Goal: Book appointment/travel/reservation

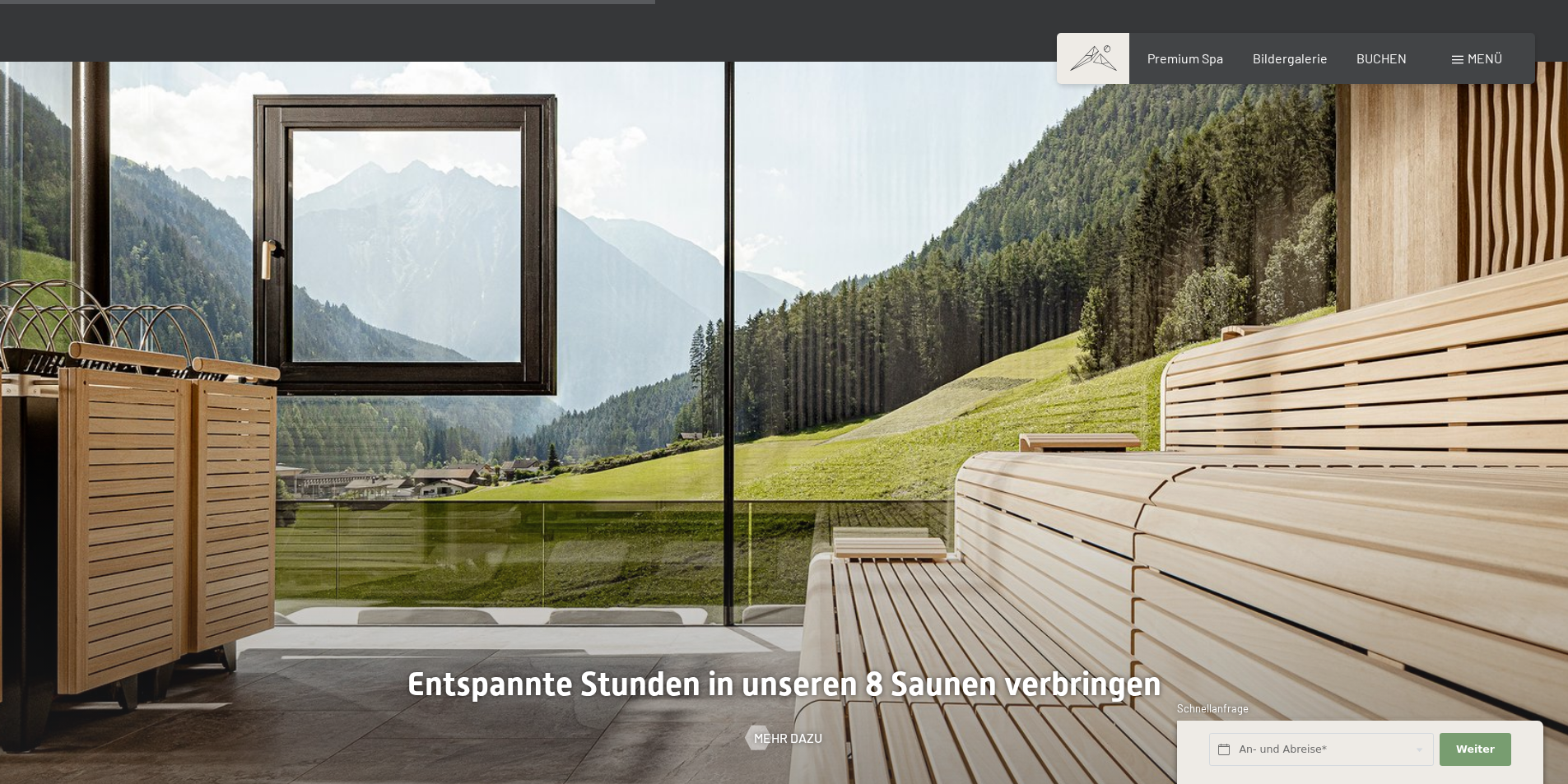
scroll to position [5268, 0]
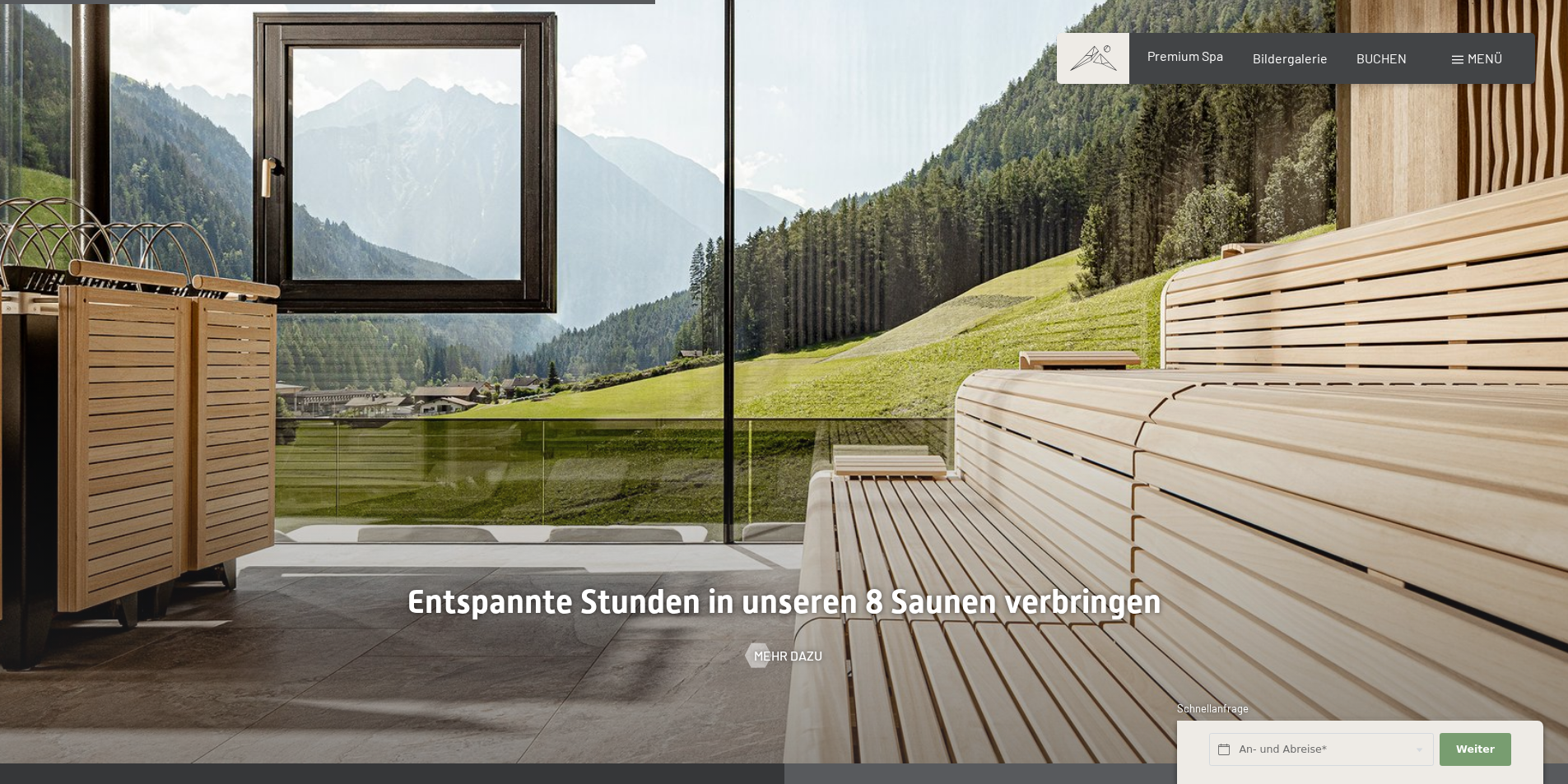
click at [1163, 63] on span "Premium Spa" at bounding box center [1185, 56] width 76 height 15
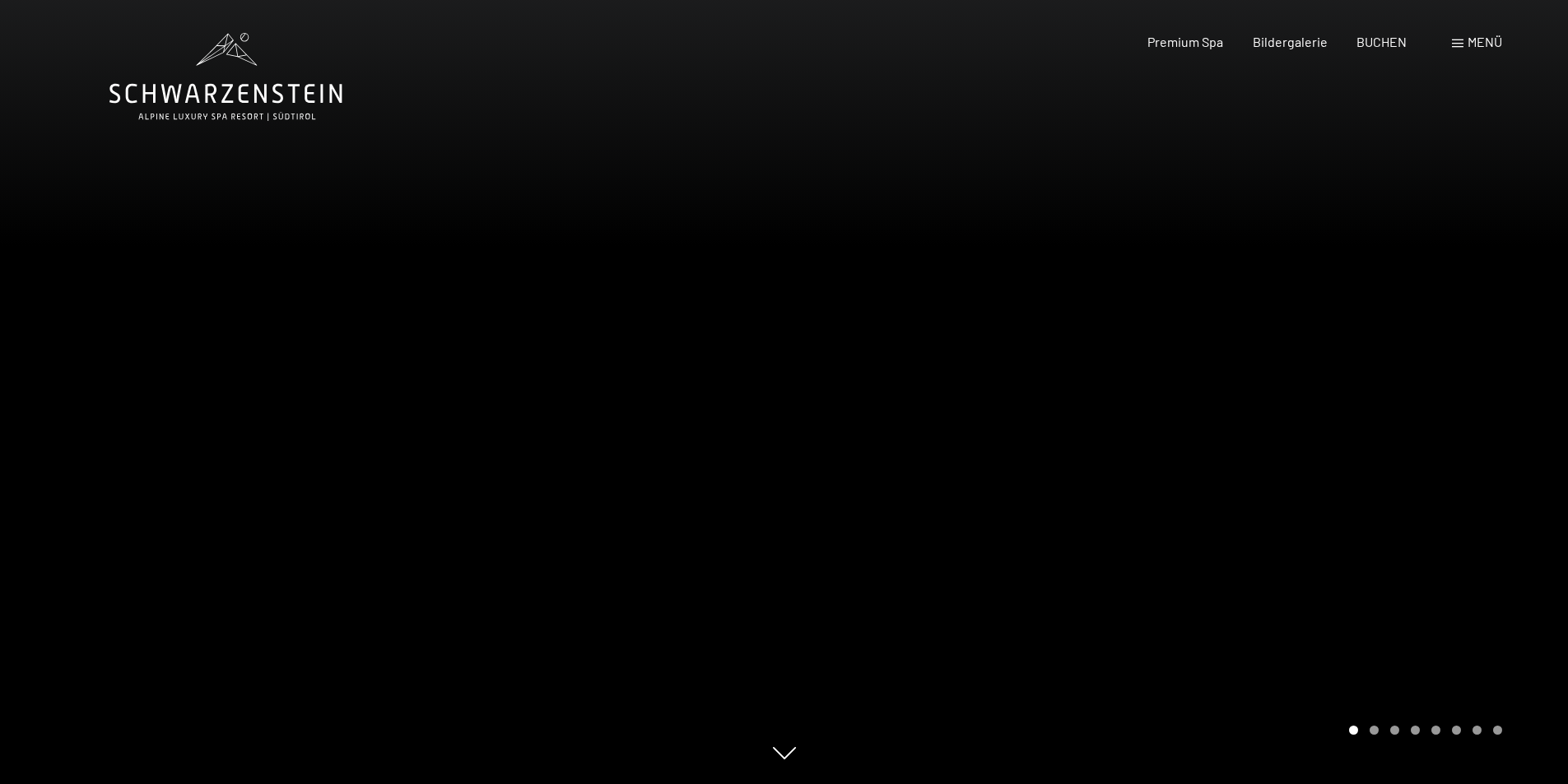
click at [681, 404] on div at bounding box center [392, 392] width 784 height 784
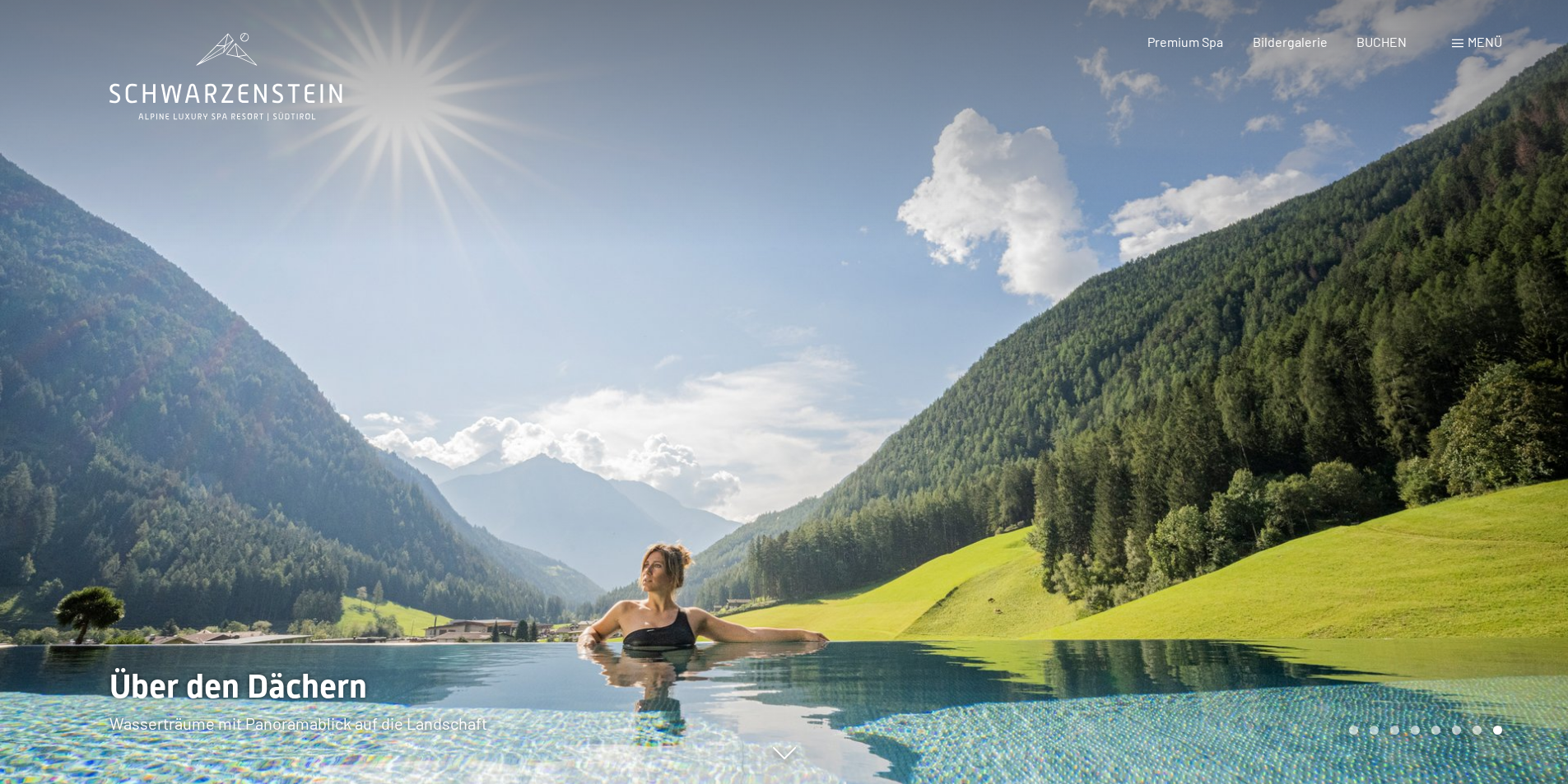
click at [231, 79] on icon at bounding box center [226, 77] width 233 height 89
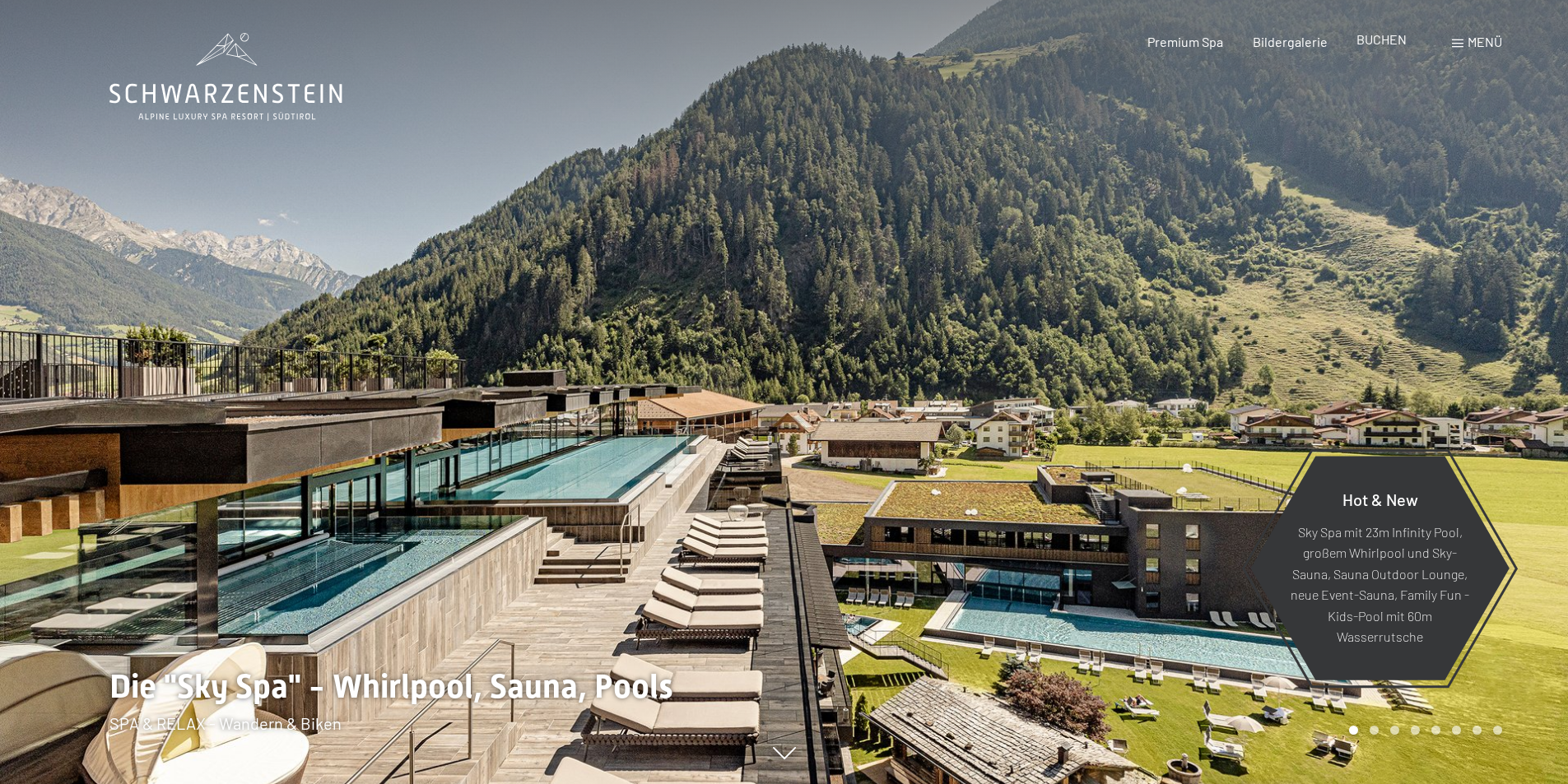
click at [1389, 45] on span "BUCHEN" at bounding box center [1381, 39] width 50 height 15
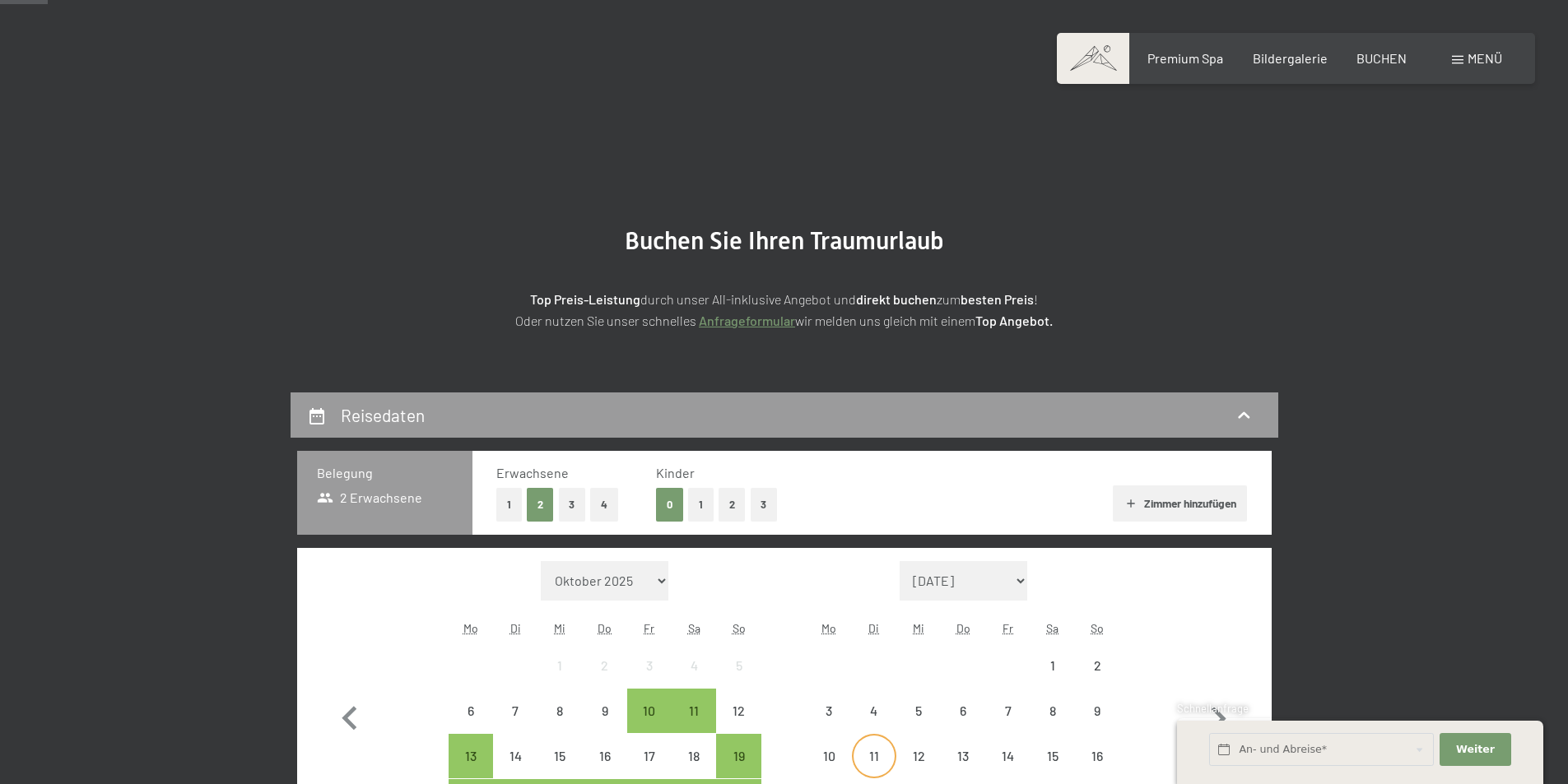
scroll to position [164, 0]
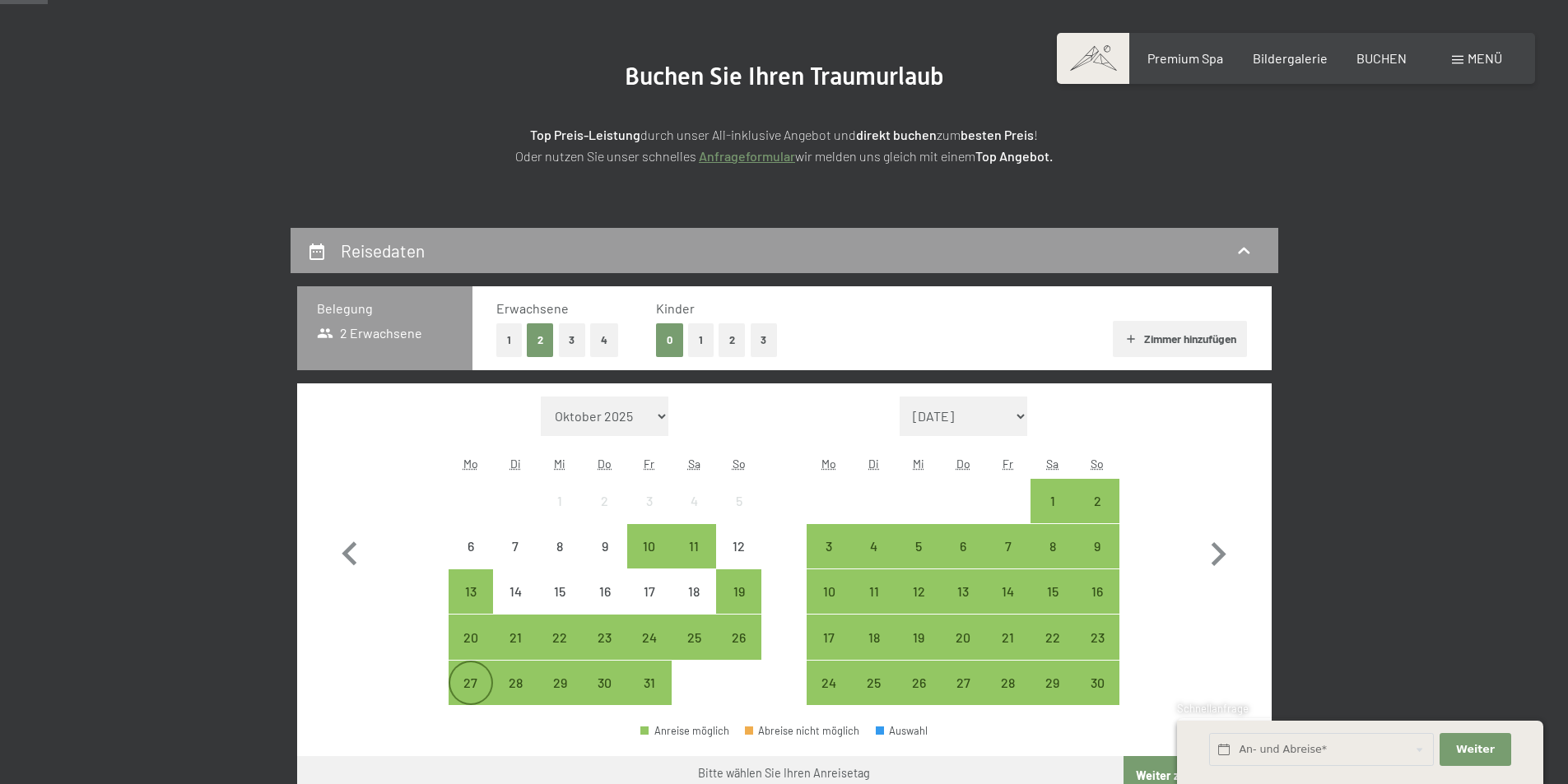
click at [476, 683] on div "27" at bounding box center [470, 696] width 41 height 41
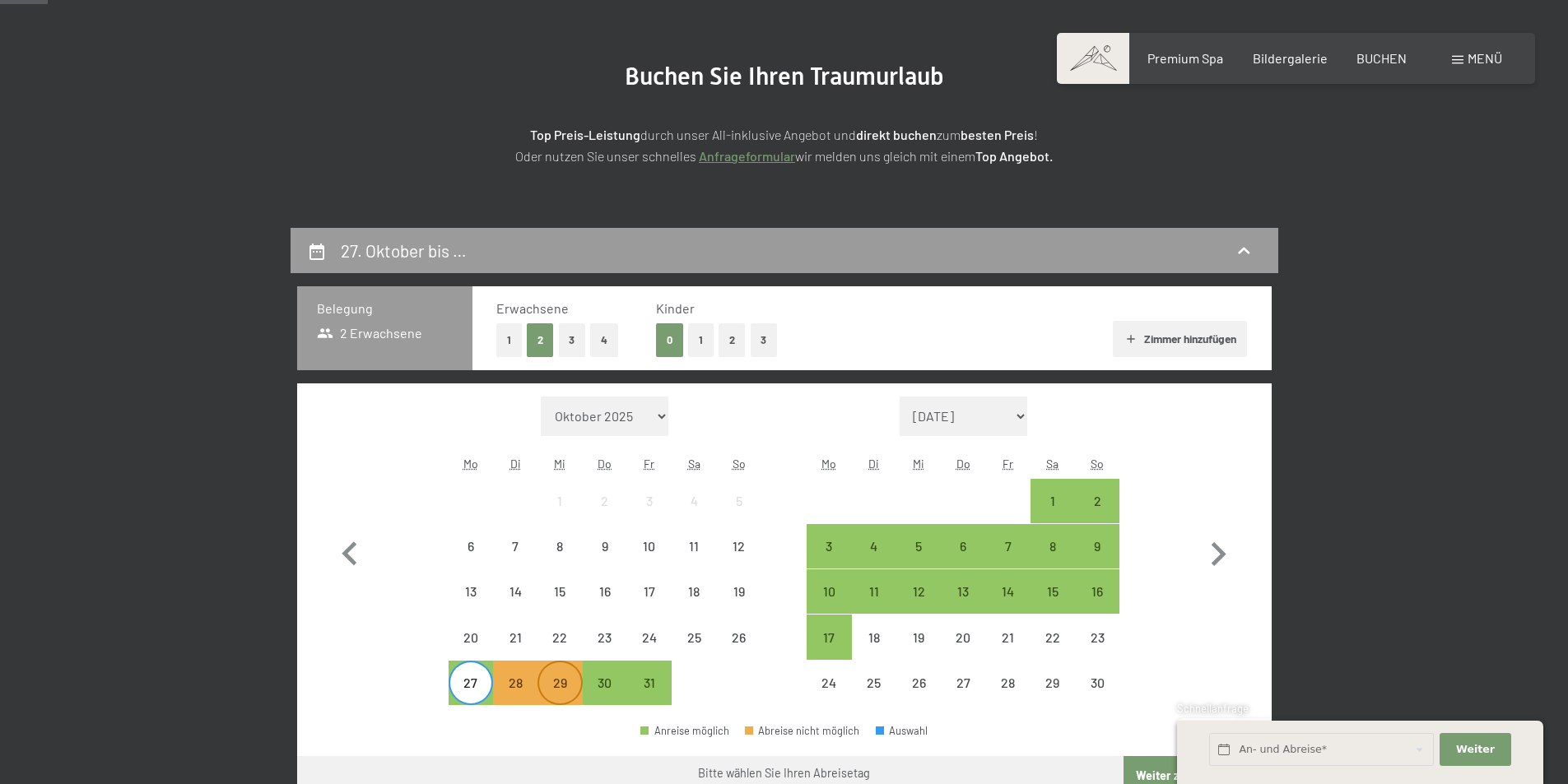
click at [556, 687] on div "29" at bounding box center [559, 696] width 41 height 41
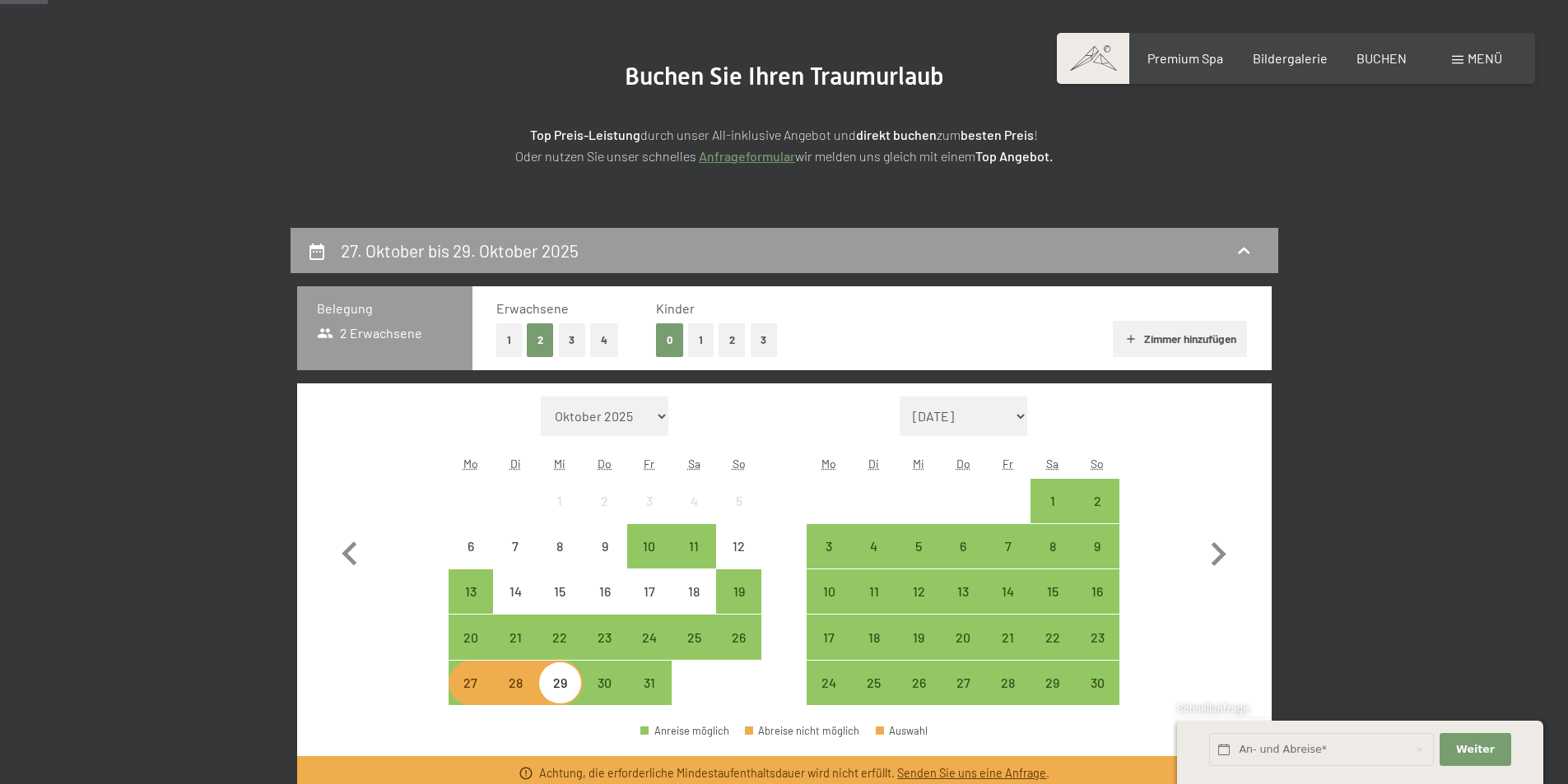
click at [471, 695] on div "27" at bounding box center [470, 696] width 41 height 41
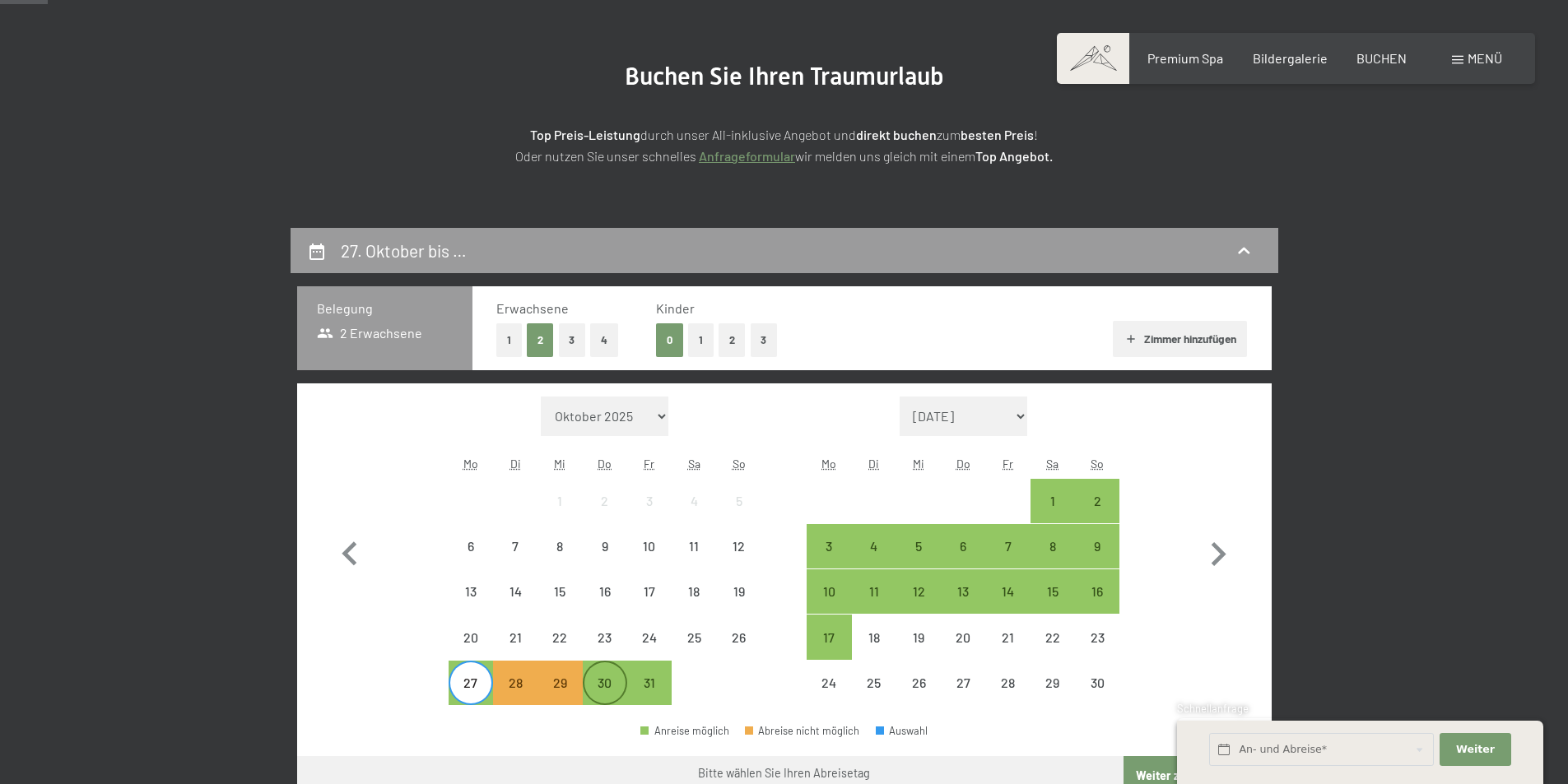
click at [609, 692] on div "30" at bounding box center [605, 696] width 41 height 41
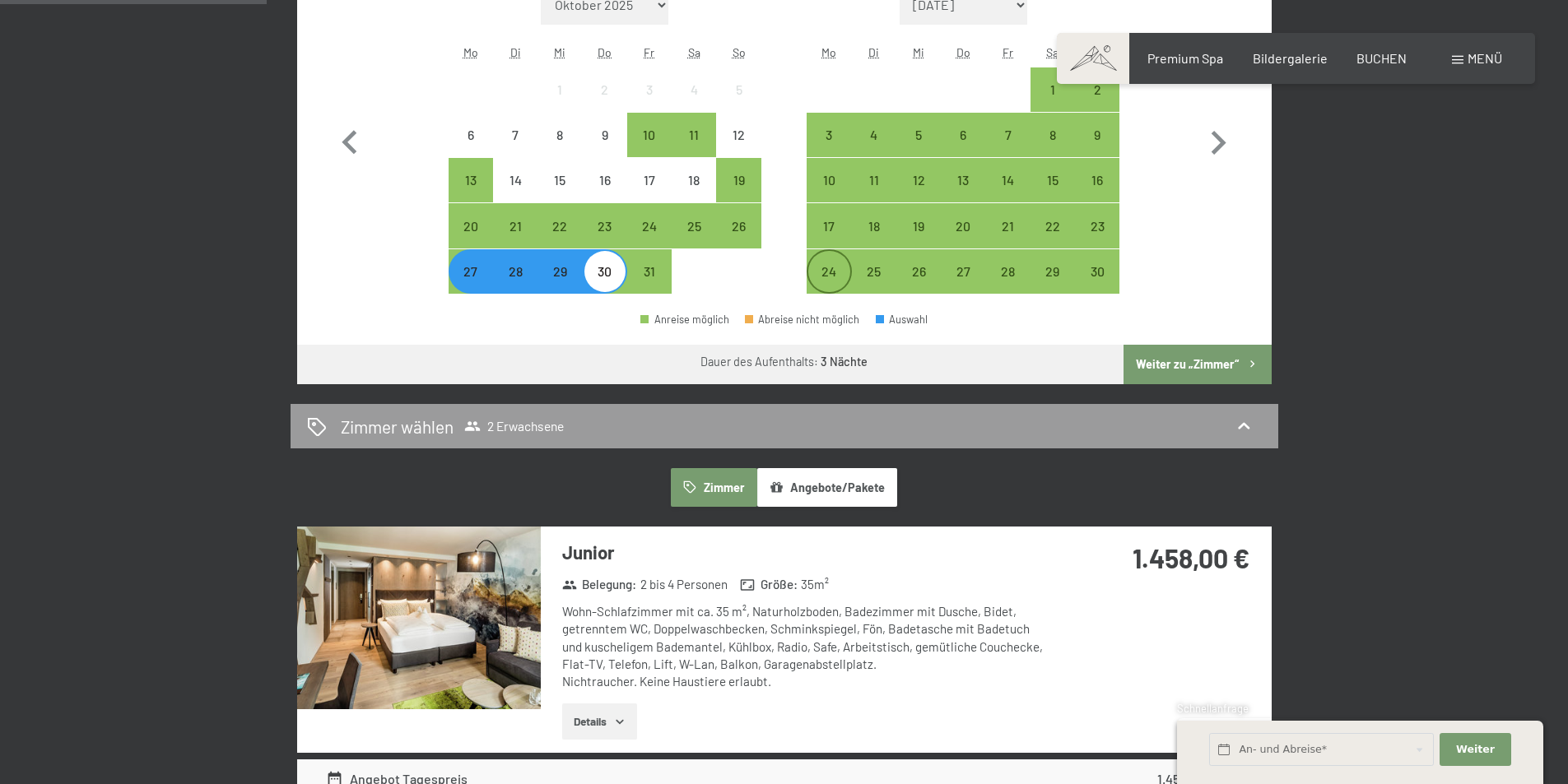
scroll to position [412, 0]
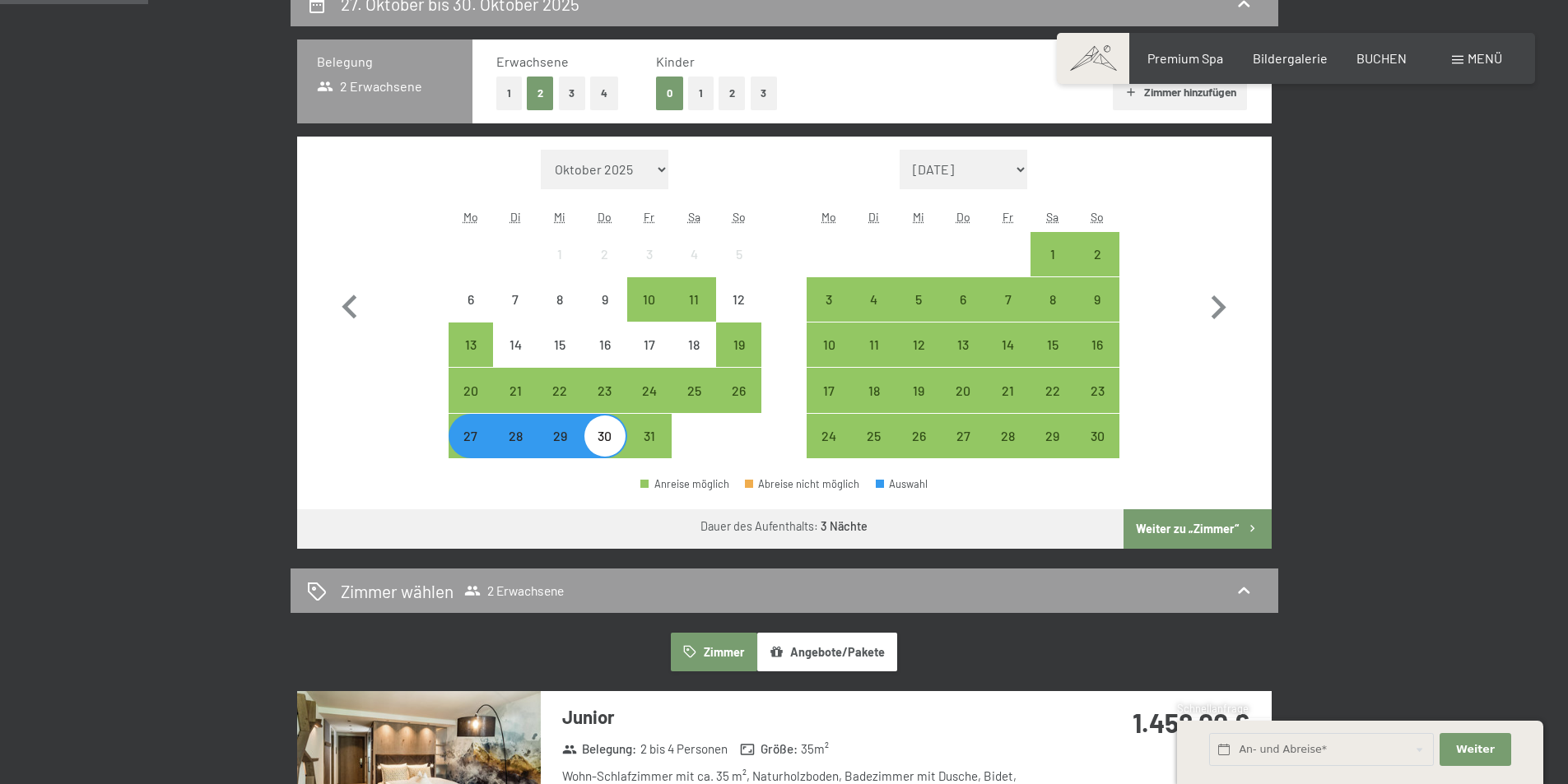
click at [699, 91] on button "1" at bounding box center [700, 93] width 26 height 34
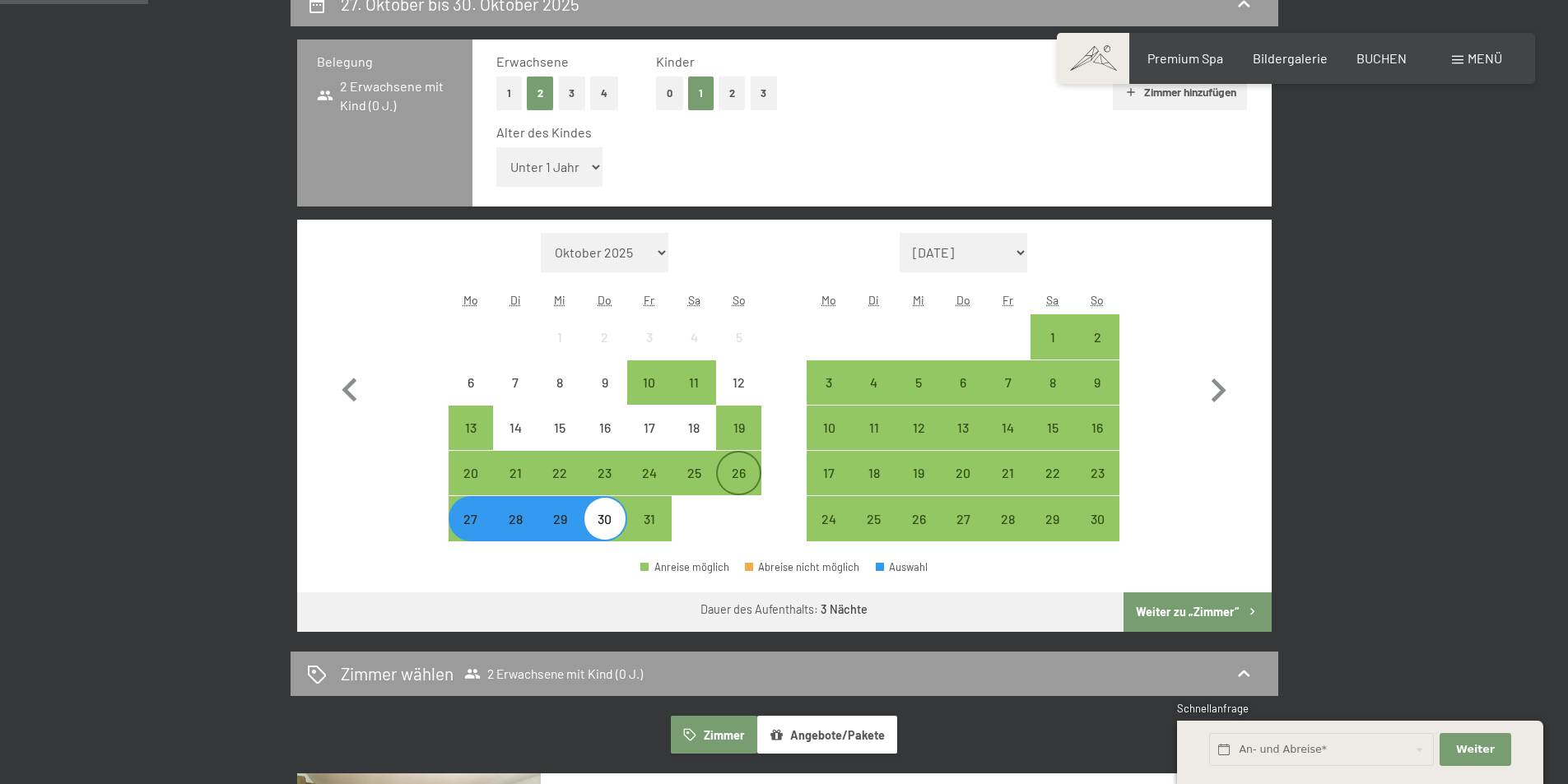
click at [744, 478] on div "26" at bounding box center [738, 487] width 41 height 41
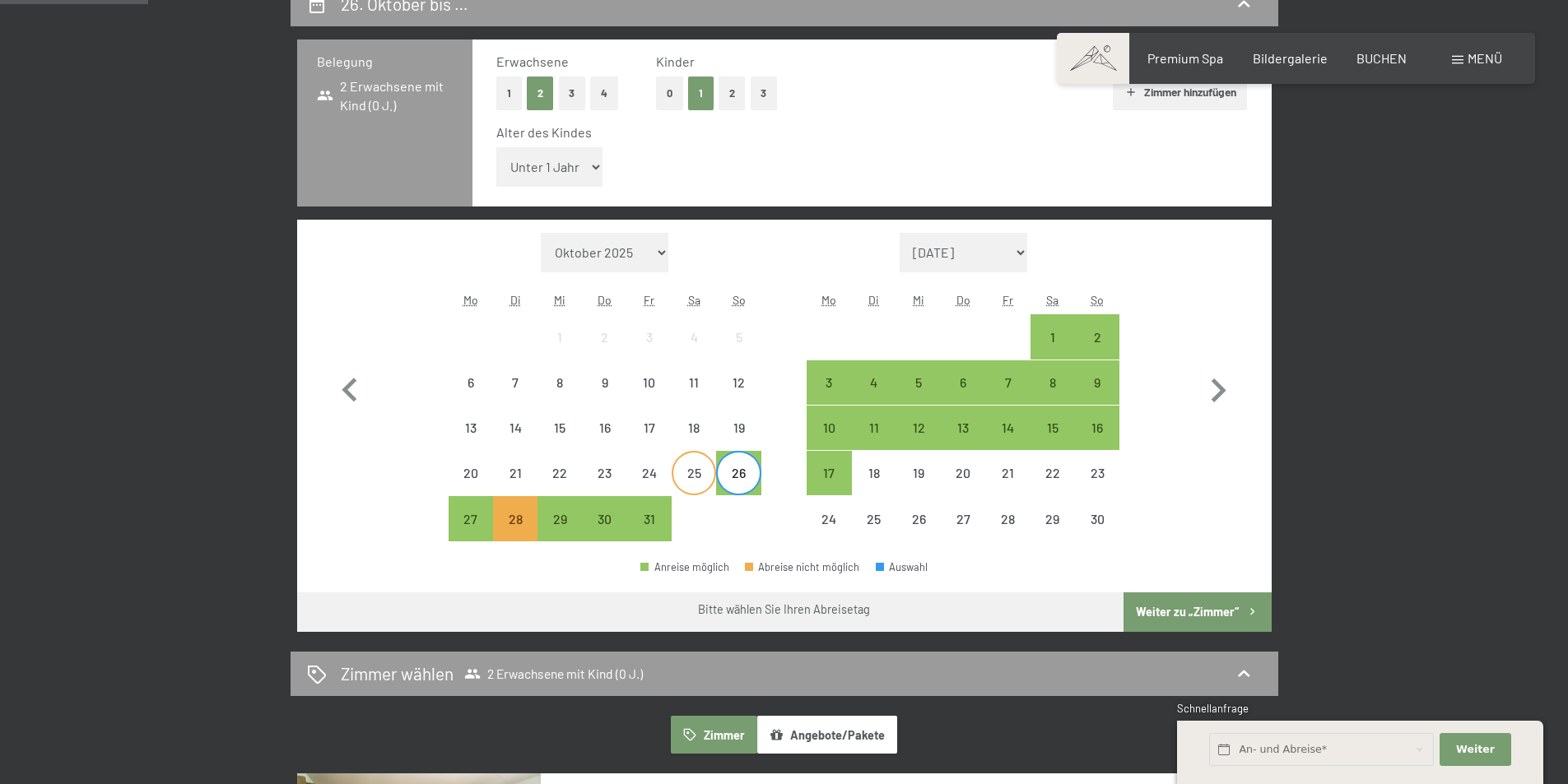
click at [688, 482] on div "25" at bounding box center [694, 487] width 41 height 41
click at [516, 516] on div "28" at bounding box center [515, 533] width 41 height 41
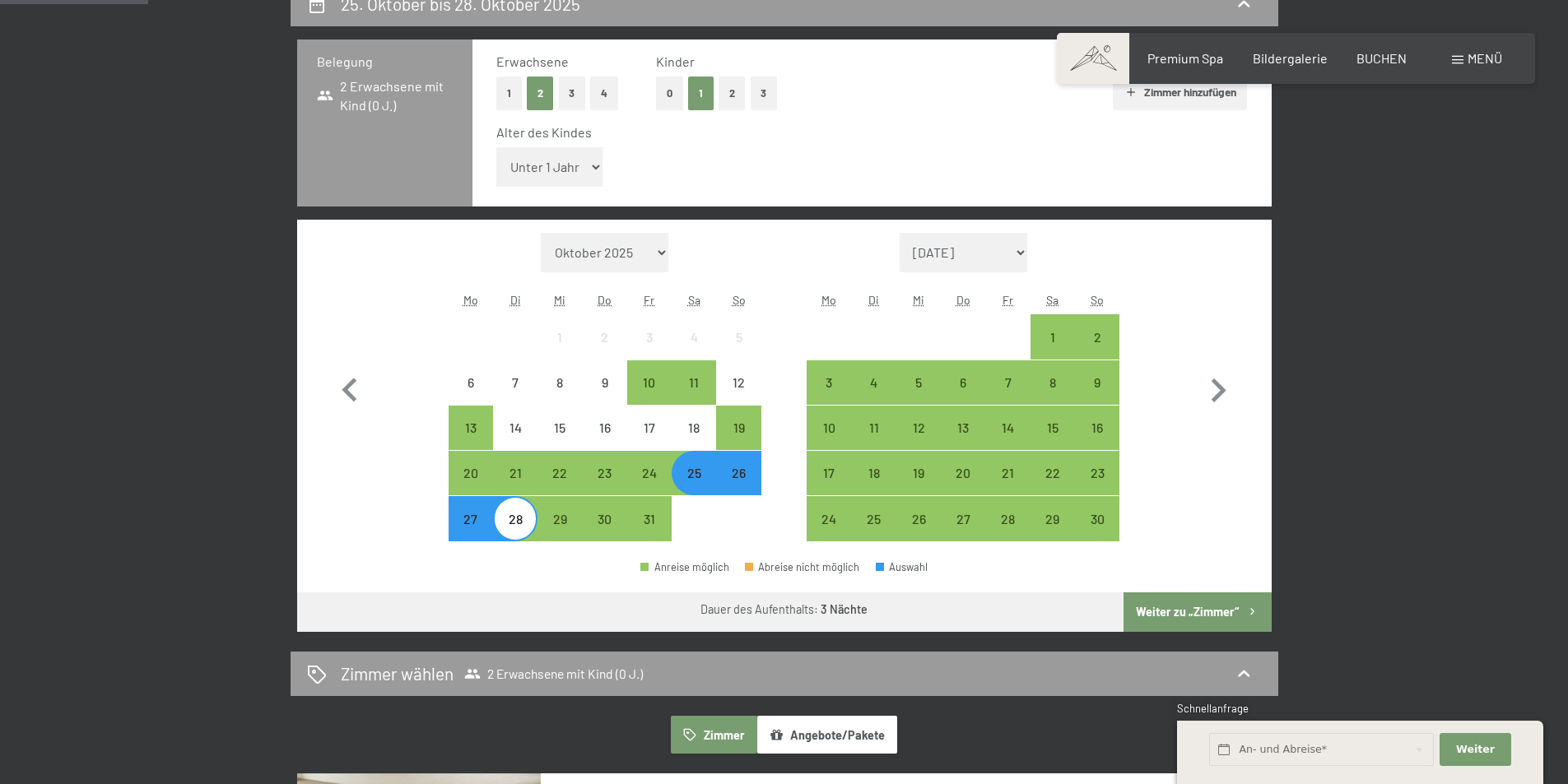
click at [518, 525] on div "28" at bounding box center [515, 533] width 41 height 41
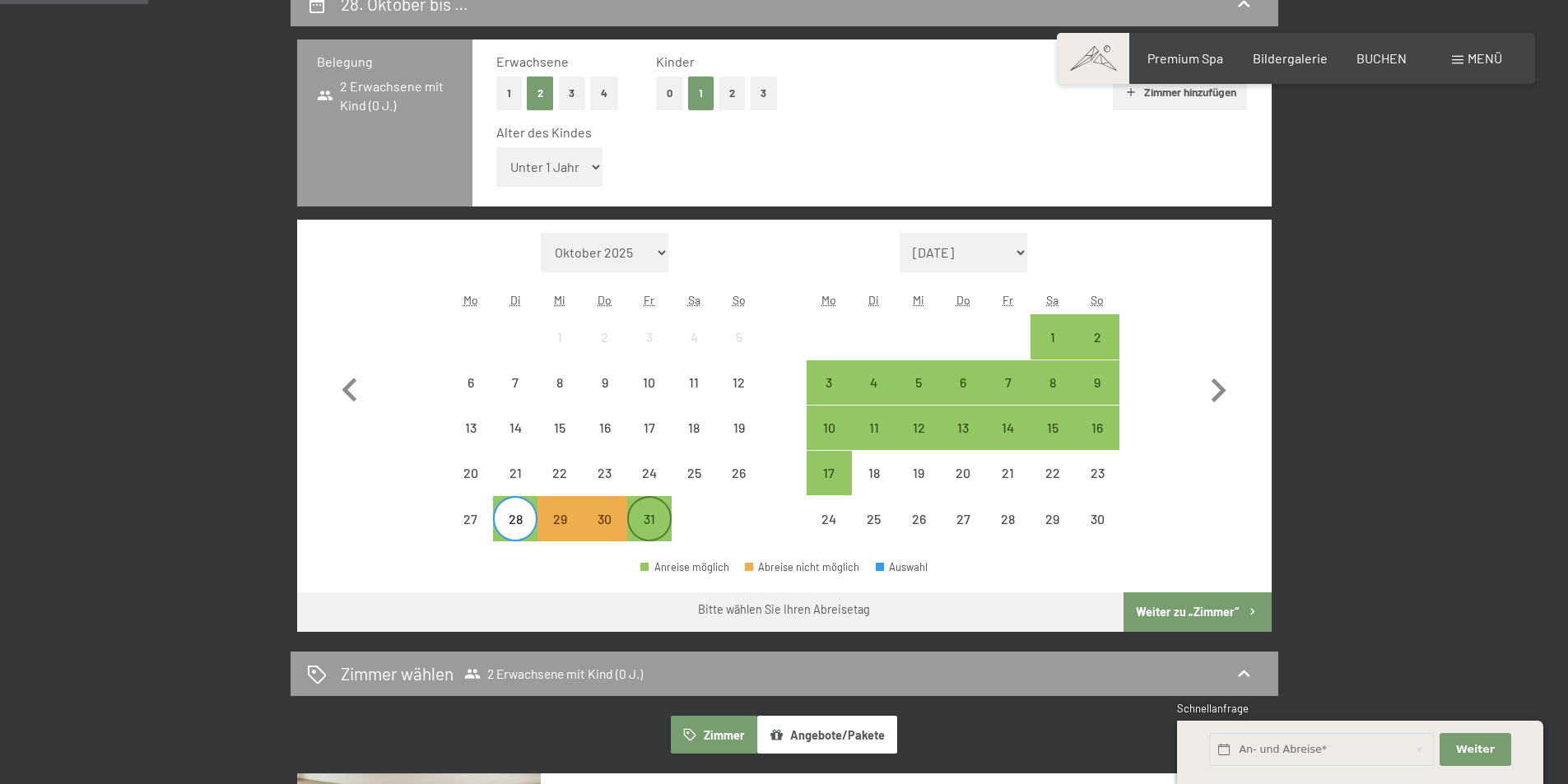
click at [648, 524] on div "31" at bounding box center [649, 533] width 41 height 41
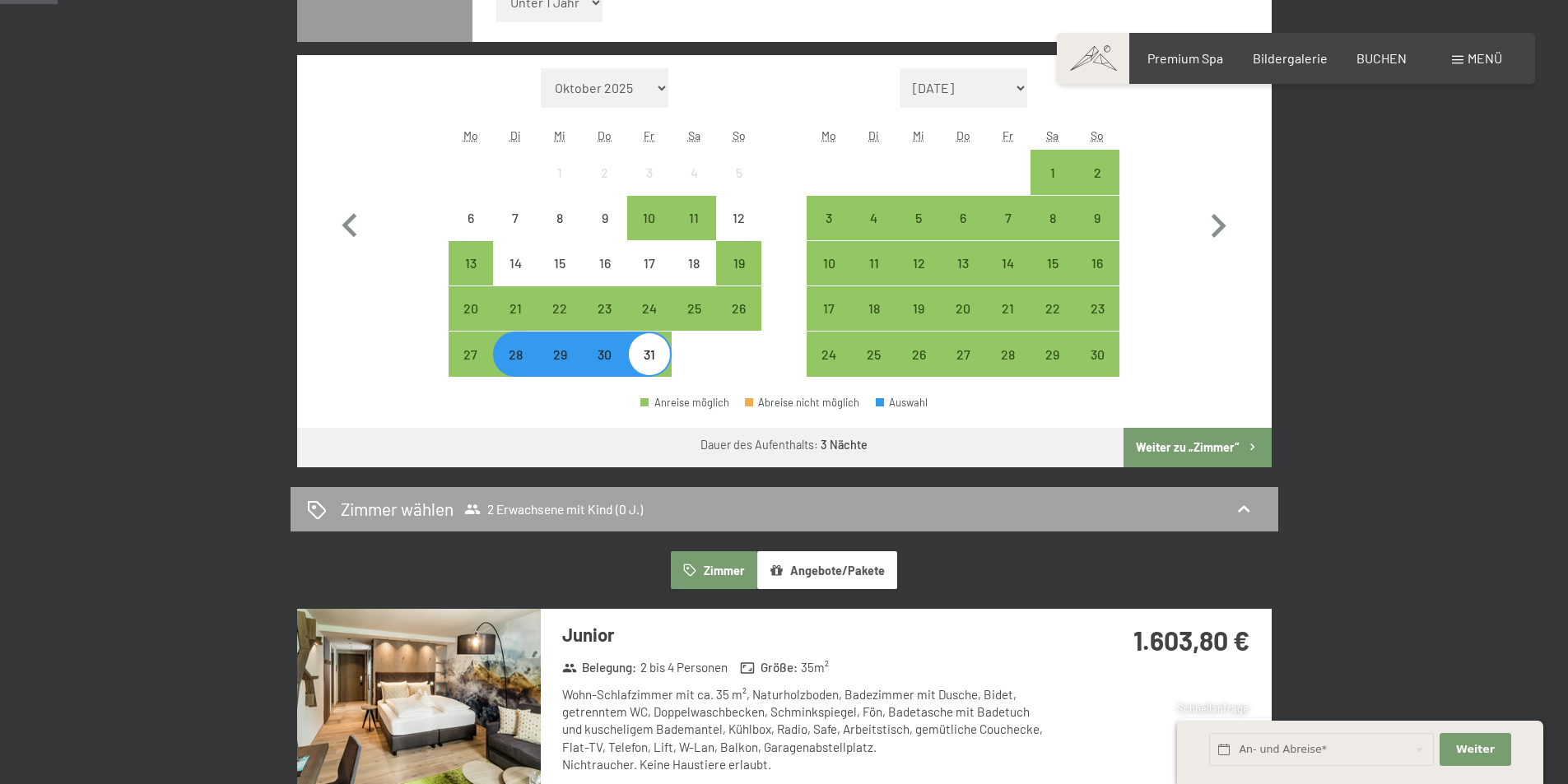
scroll to position [164, 0]
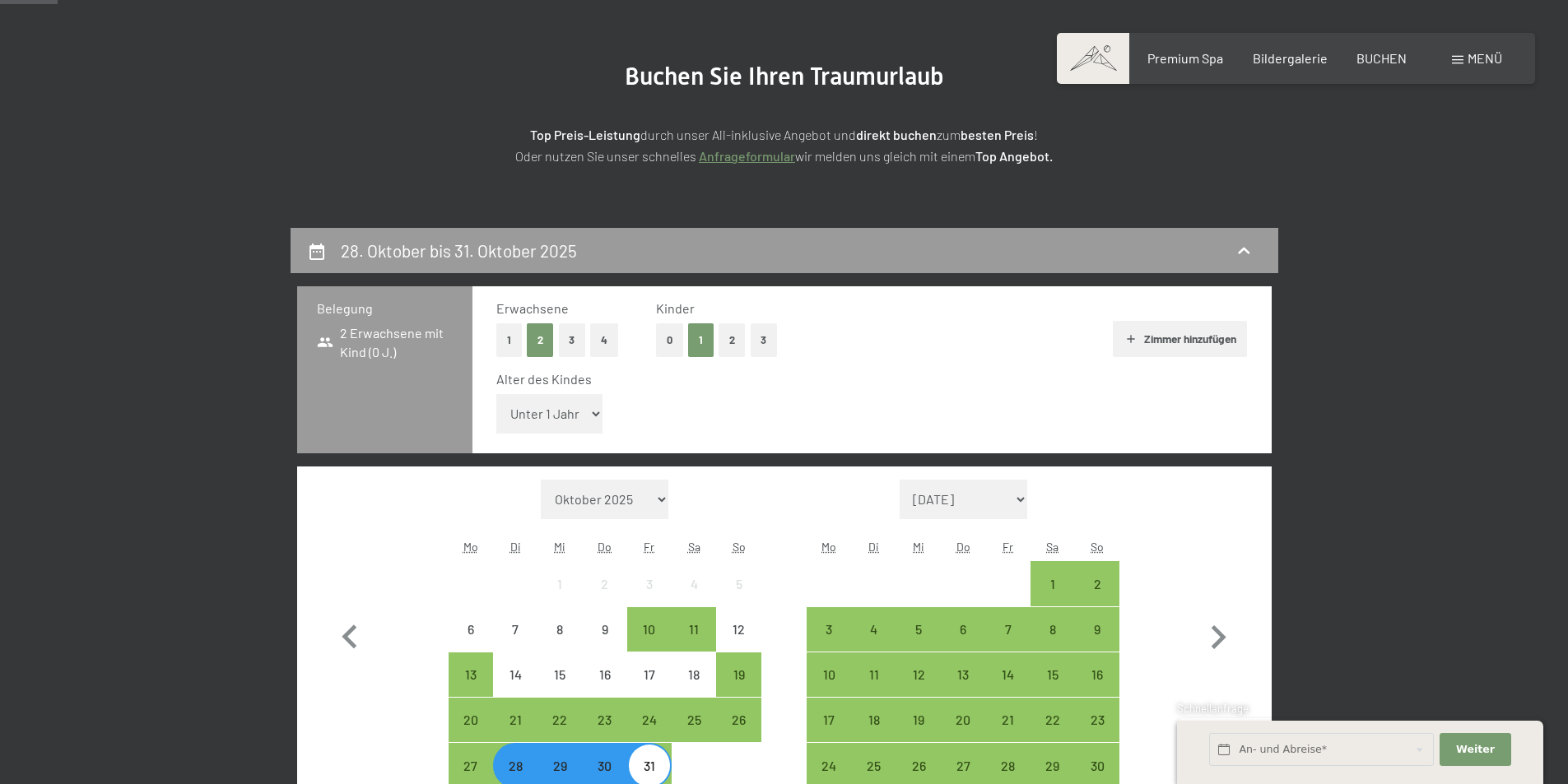
click at [594, 413] on select "Unter 1 Jahr 1 Jahr 2 Jahre 3 Jahre 4 Jahre 5 Jahre 6 Jahre 7 Jahre 8 Jahre 9 J…" at bounding box center [549, 414] width 107 height 39
select select "13"
click at [496, 394] on select "Unter 1 Jahr 1 Jahr 2 Jahre 3 Jahre 4 Jahre 5 Jahre 6 Jahre 7 Jahre 8 Jahre 9 J…" at bounding box center [549, 414] width 107 height 39
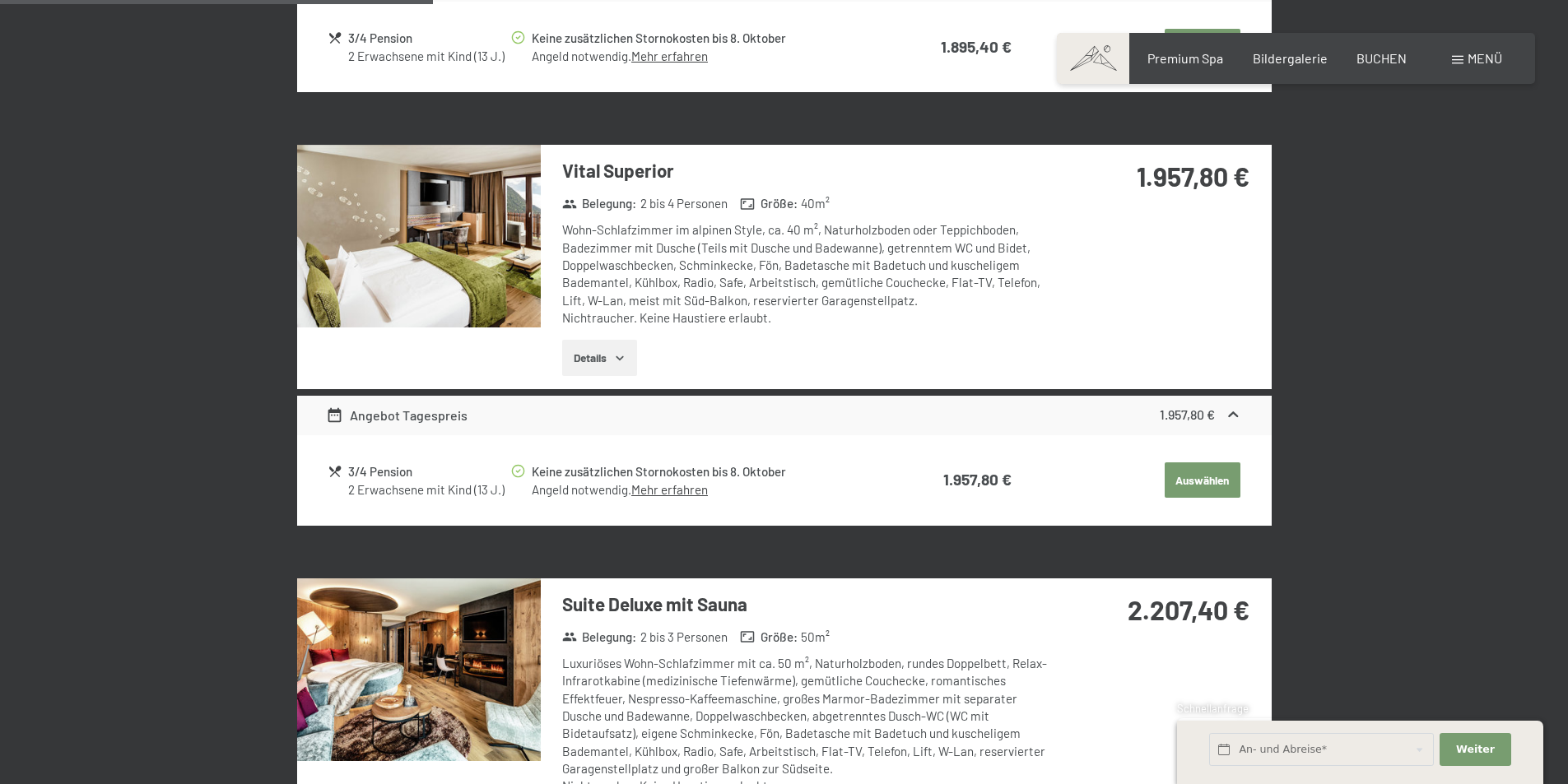
scroll to position [1152, 0]
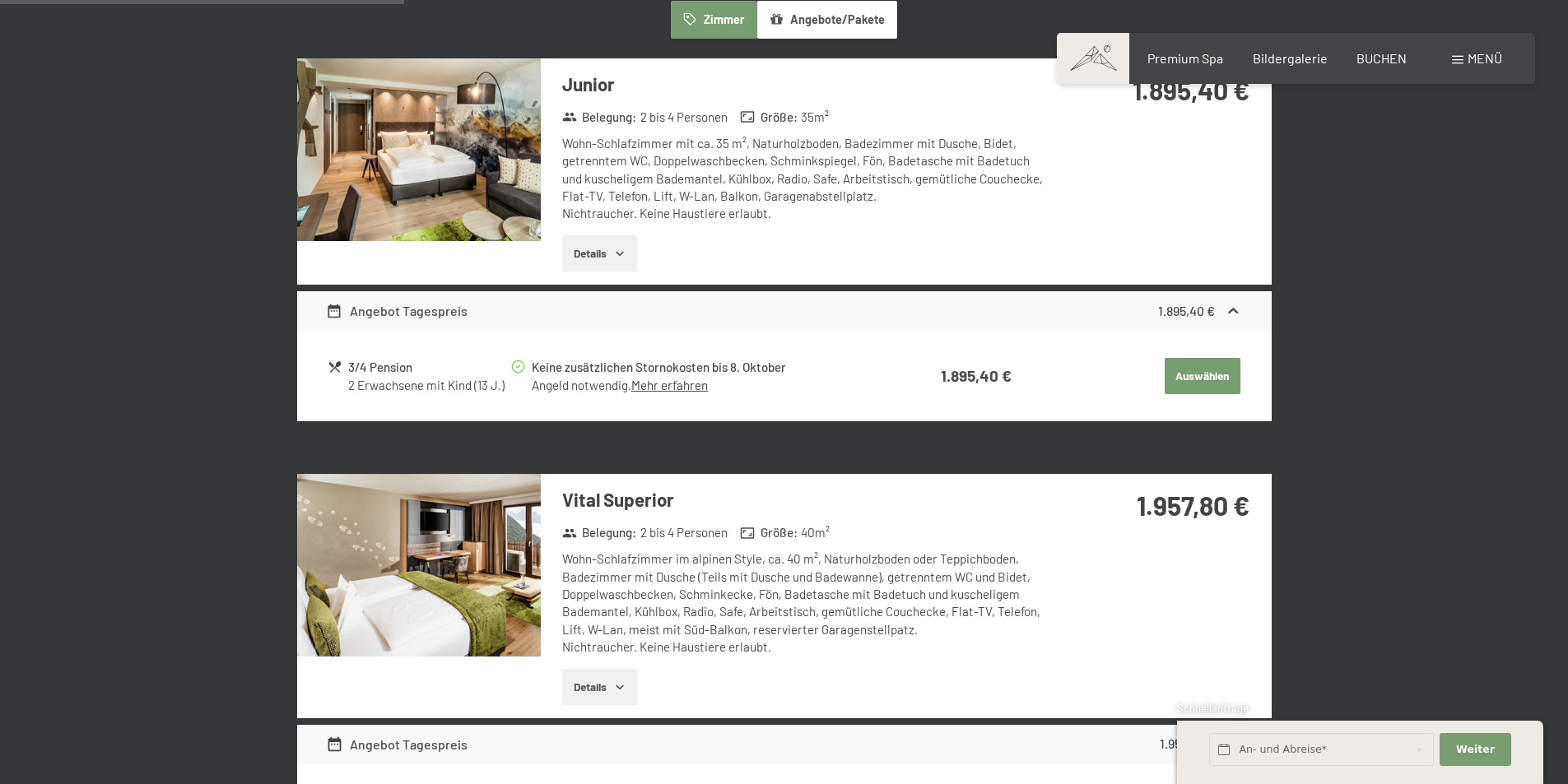
click at [1209, 367] on button "Auswählen" at bounding box center [1202, 376] width 76 height 37
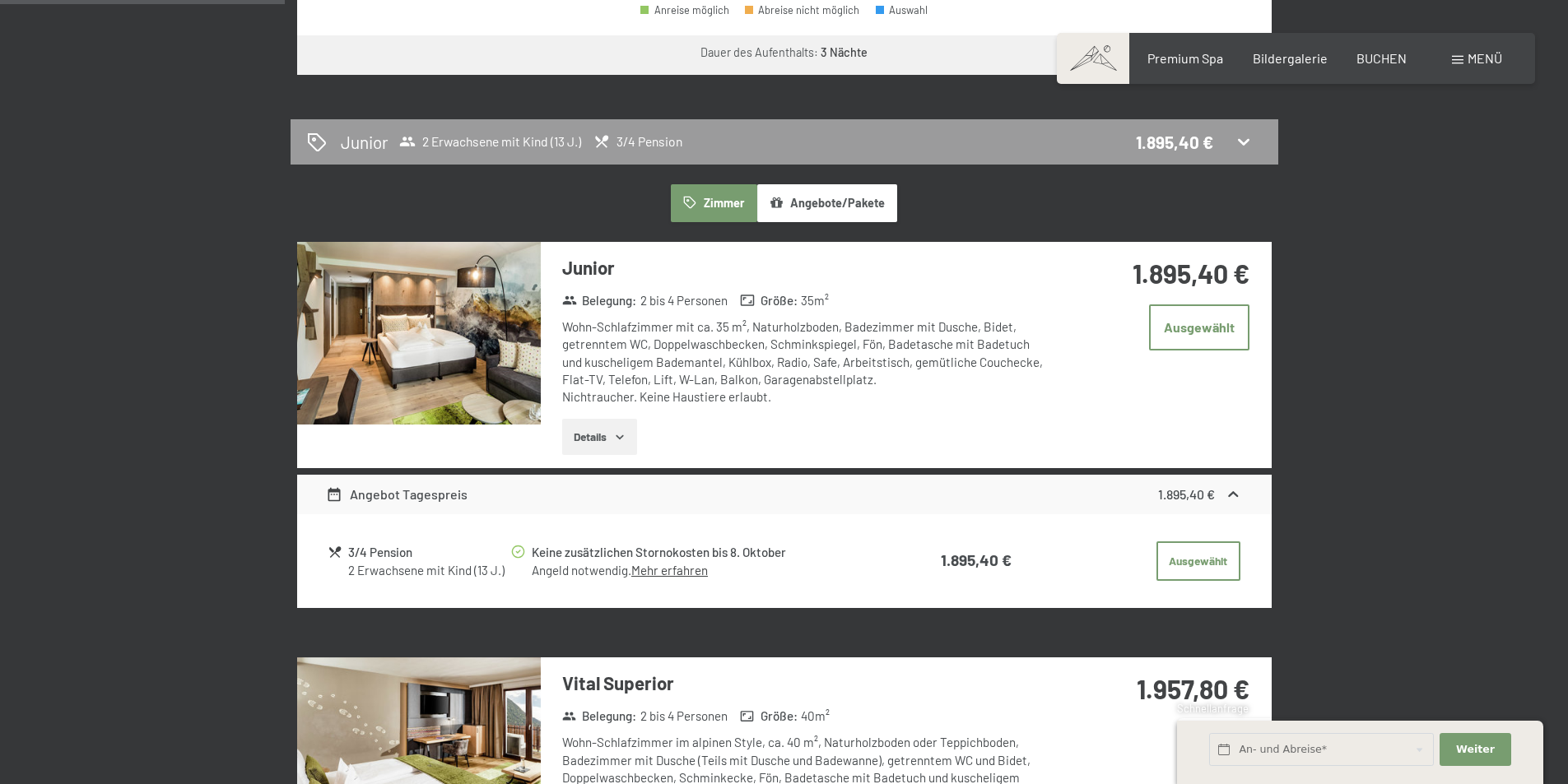
scroll to position [1051, 0]
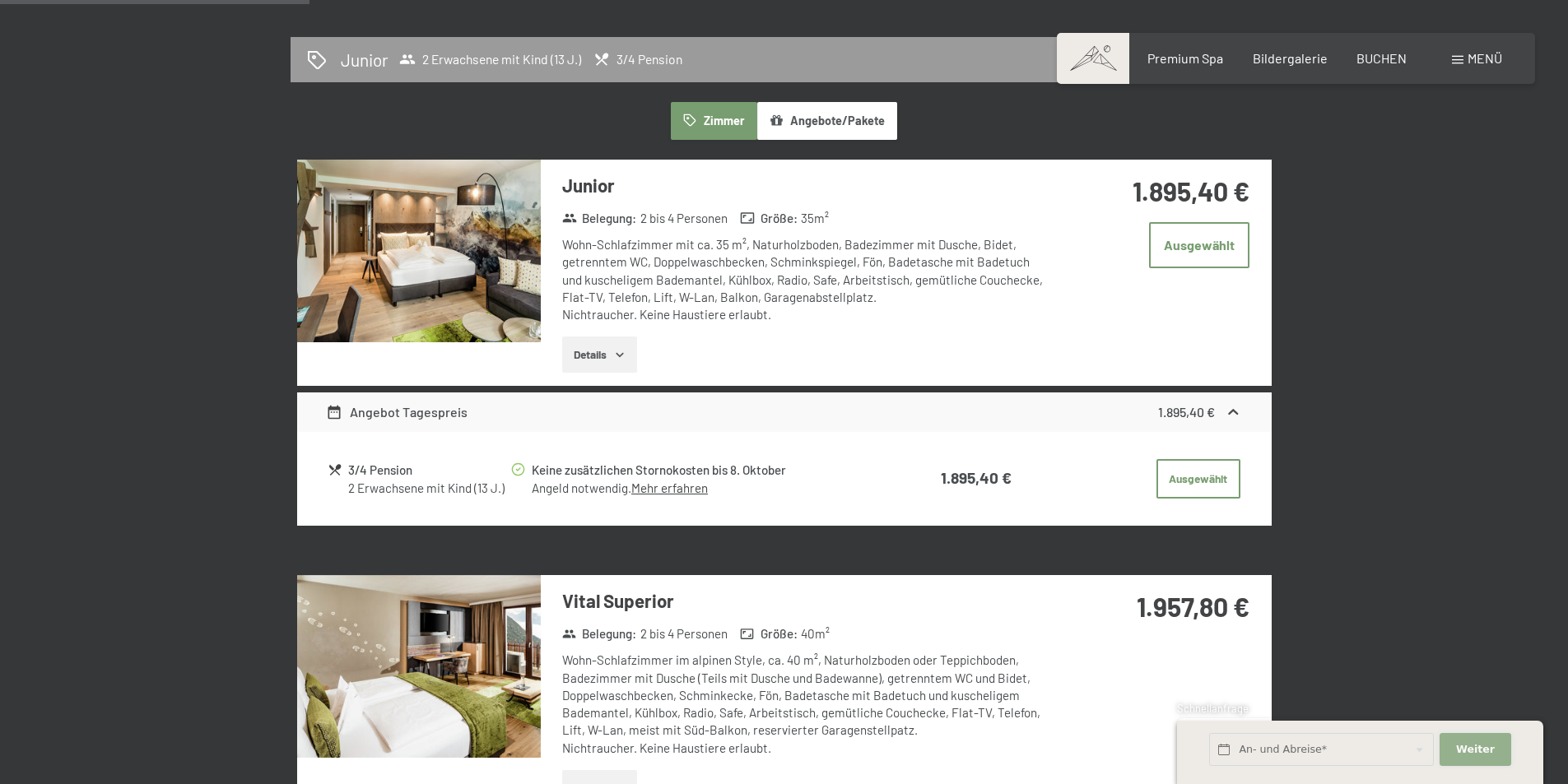
click at [1459, 744] on span "Weiter" at bounding box center [1476, 749] width 38 height 14
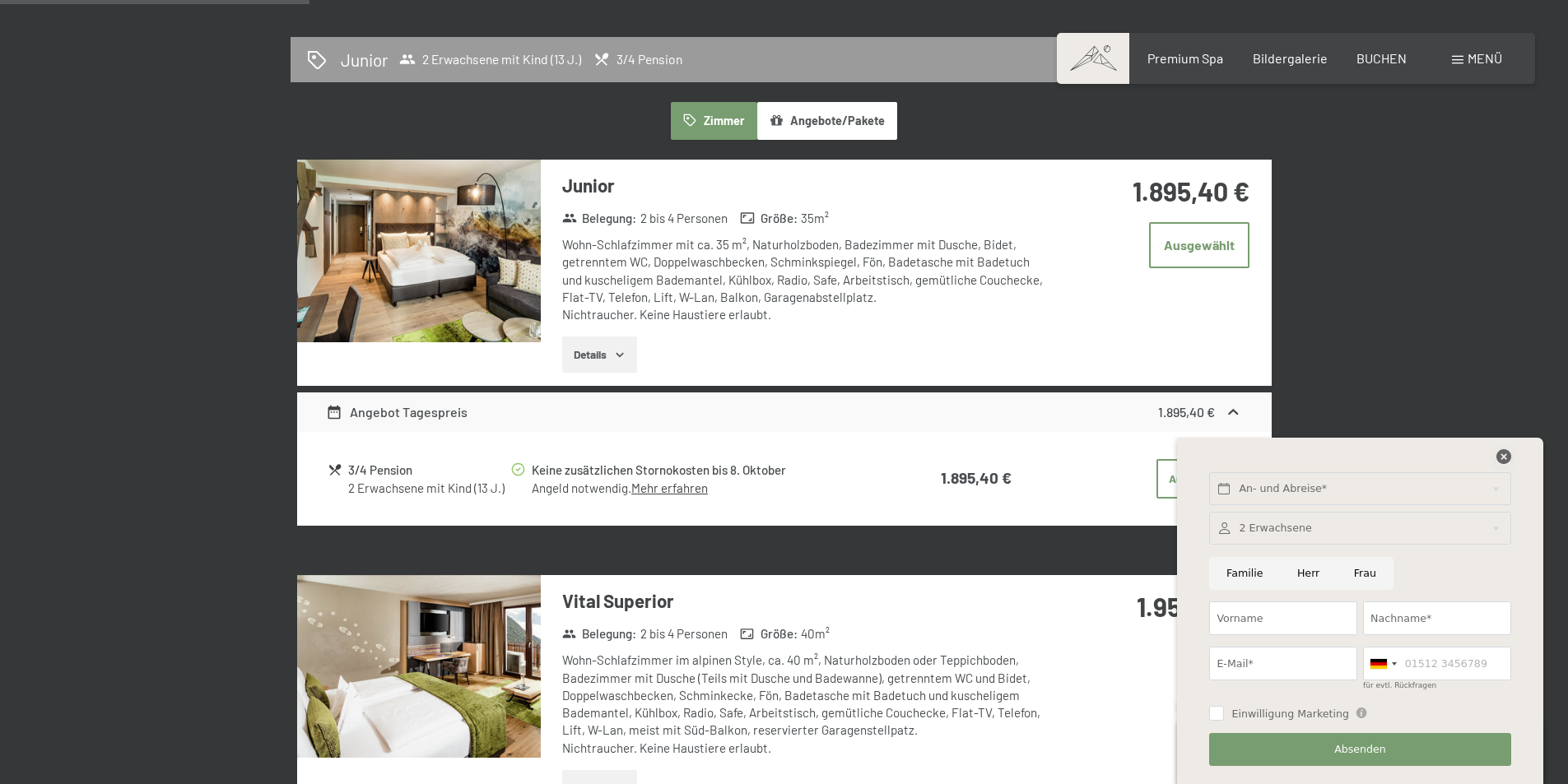
click at [1502, 453] on icon at bounding box center [1504, 456] width 14 height 14
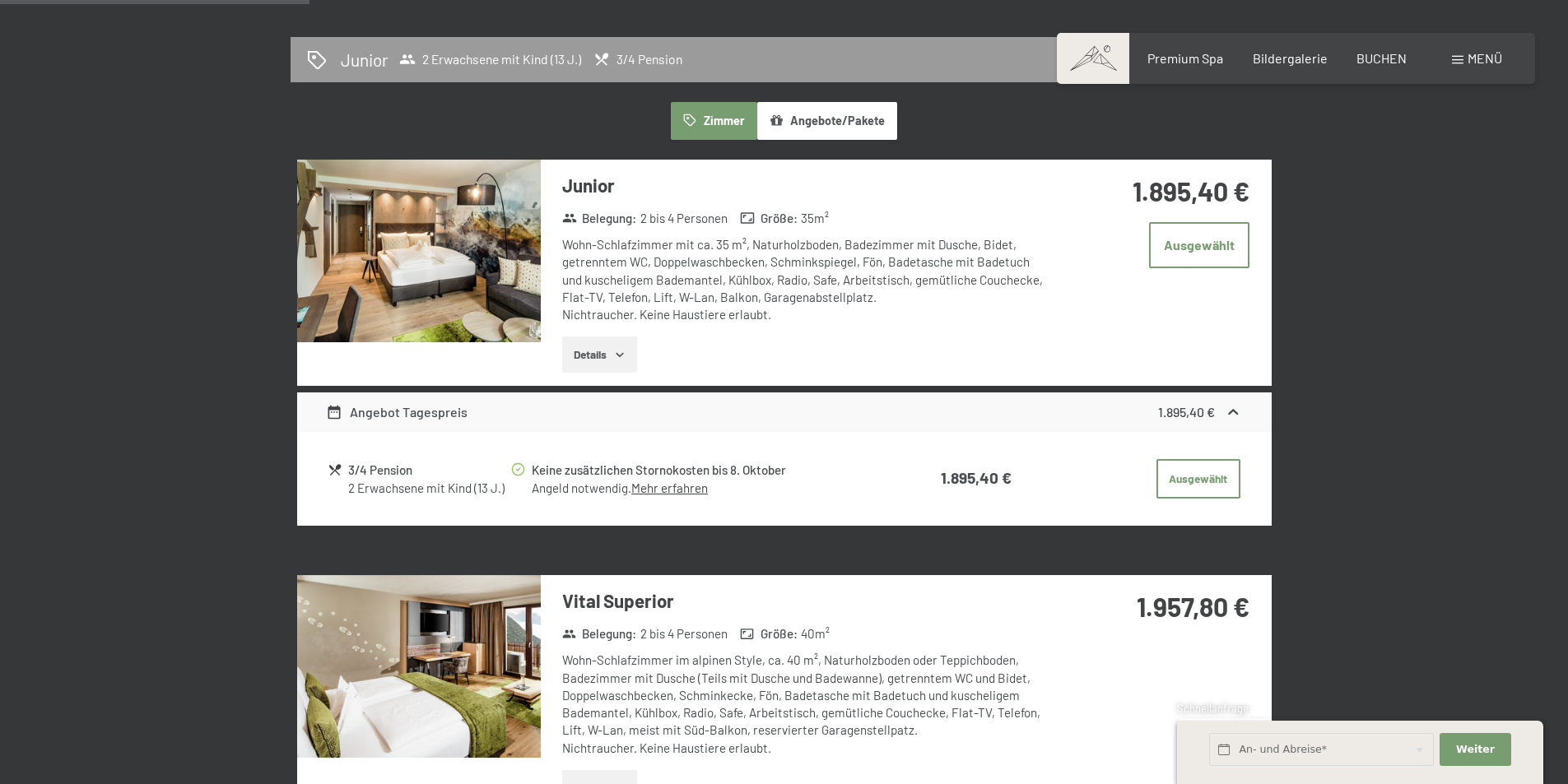
click at [402, 250] on img at bounding box center [418, 251] width 243 height 183
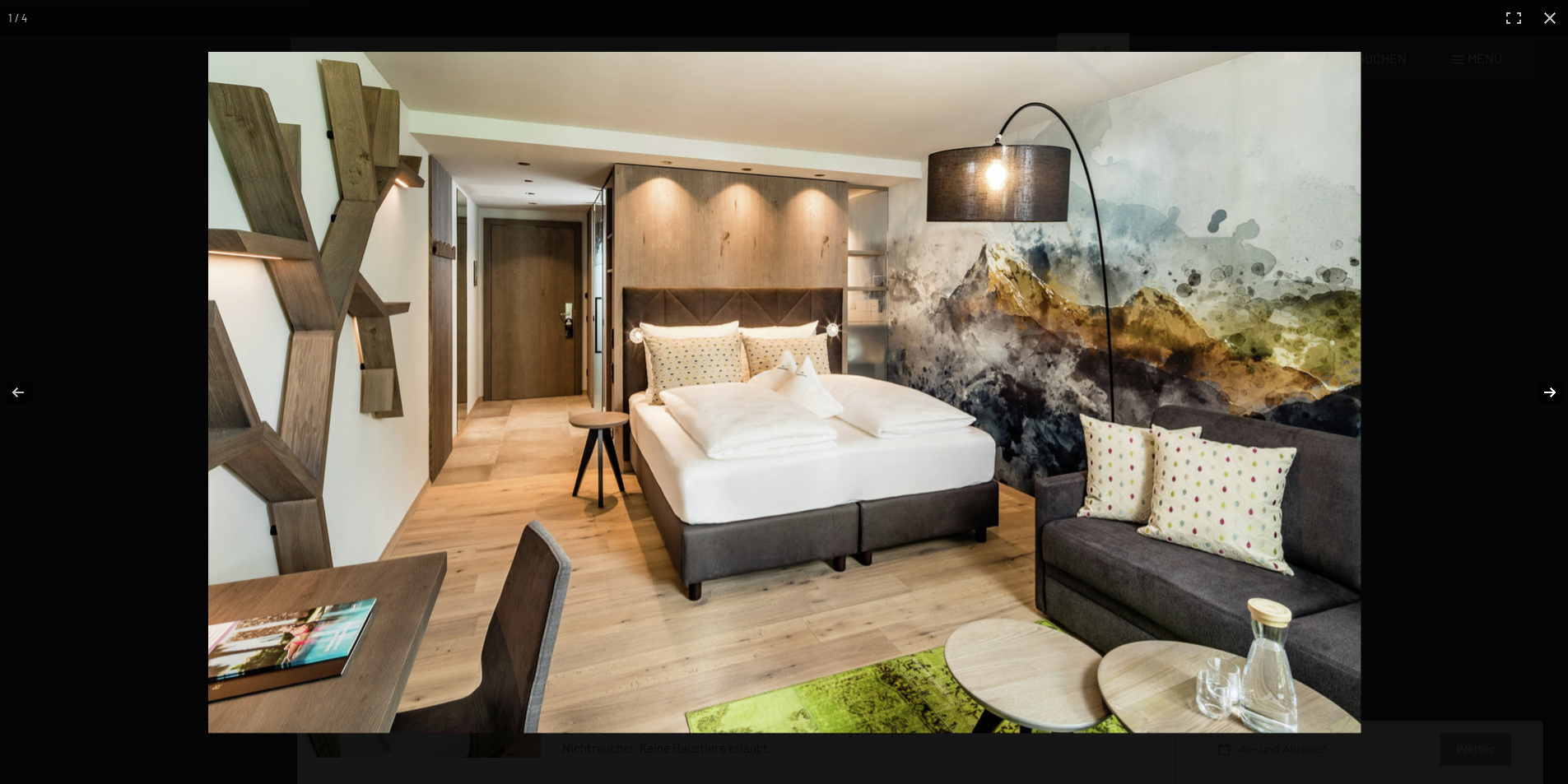
click at [1548, 390] on button "button" at bounding box center [1539, 392] width 58 height 83
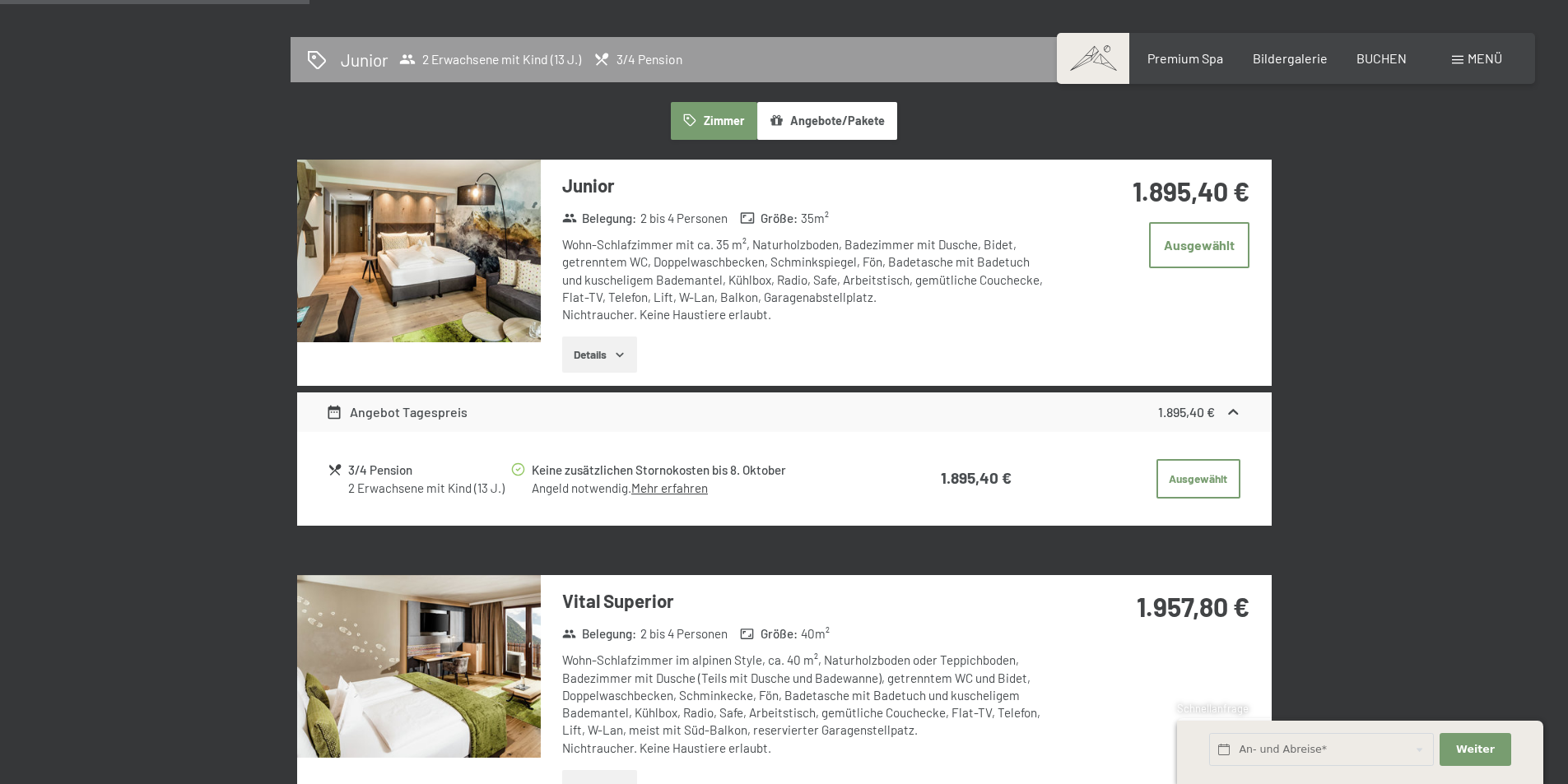
click at [0, 0] on button "button" at bounding box center [0, 0] width 0 height 0
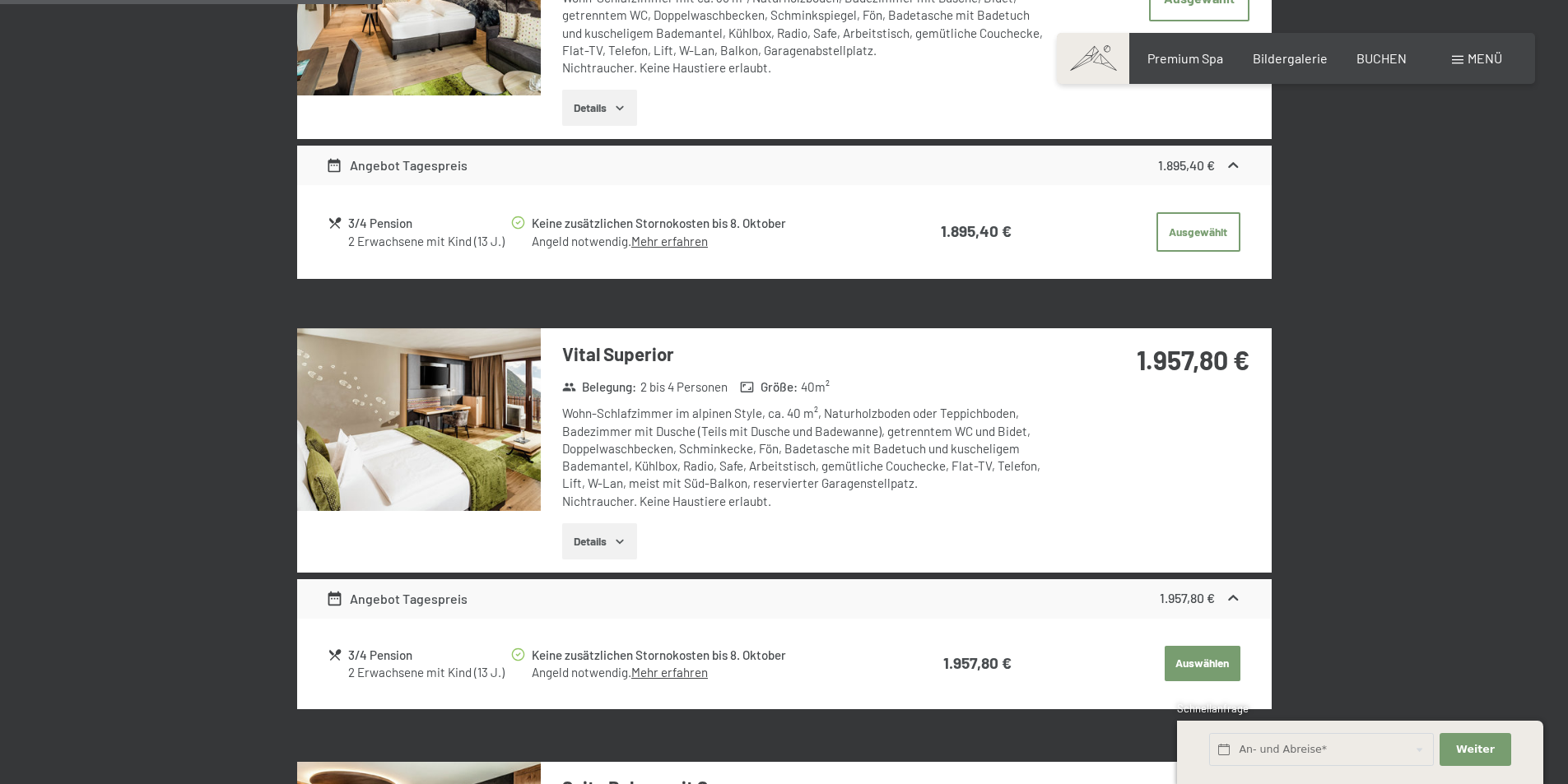
click at [439, 447] on img at bounding box center [418, 419] width 243 height 183
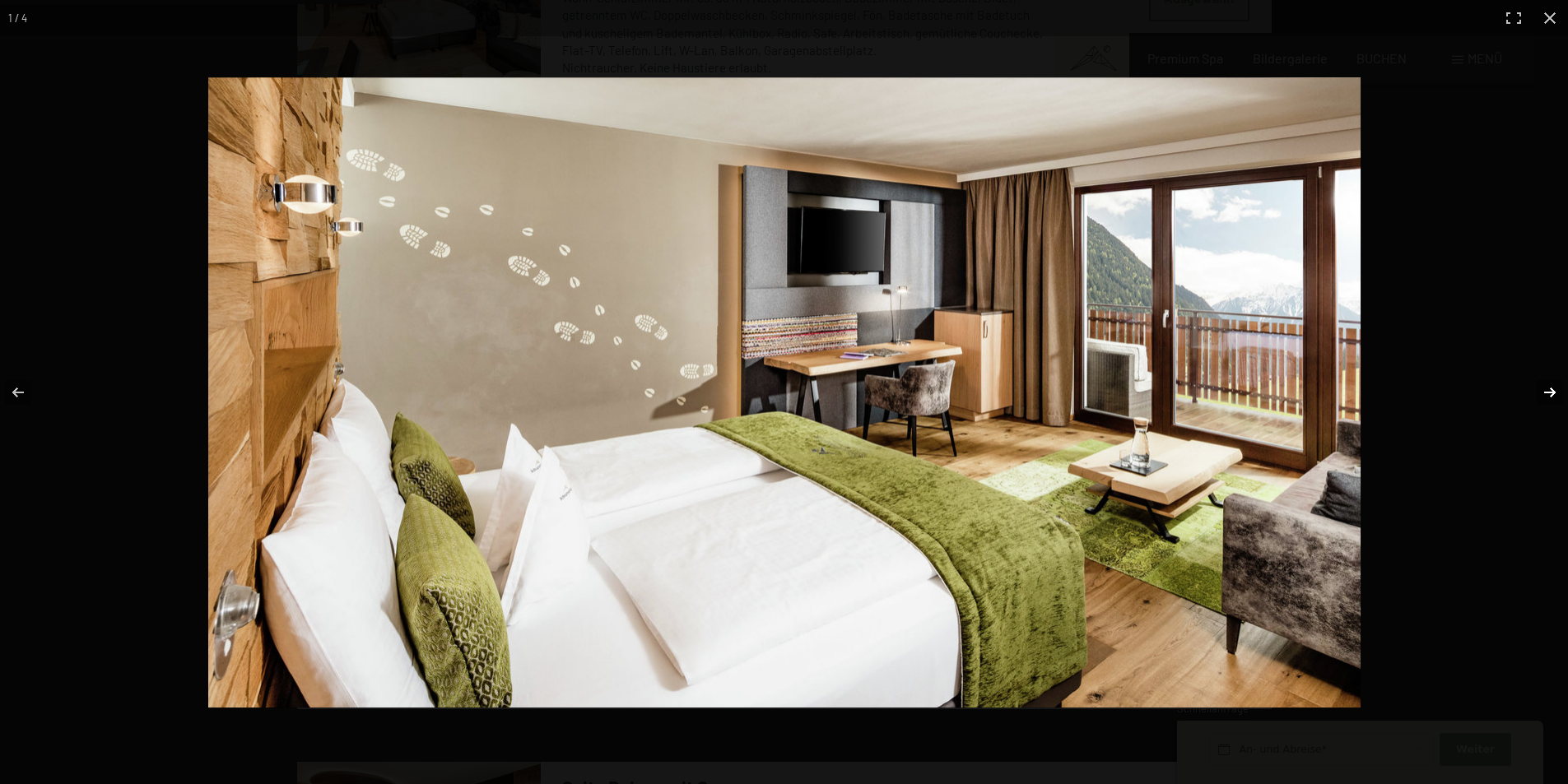
click at [1546, 388] on button "button" at bounding box center [1539, 392] width 58 height 83
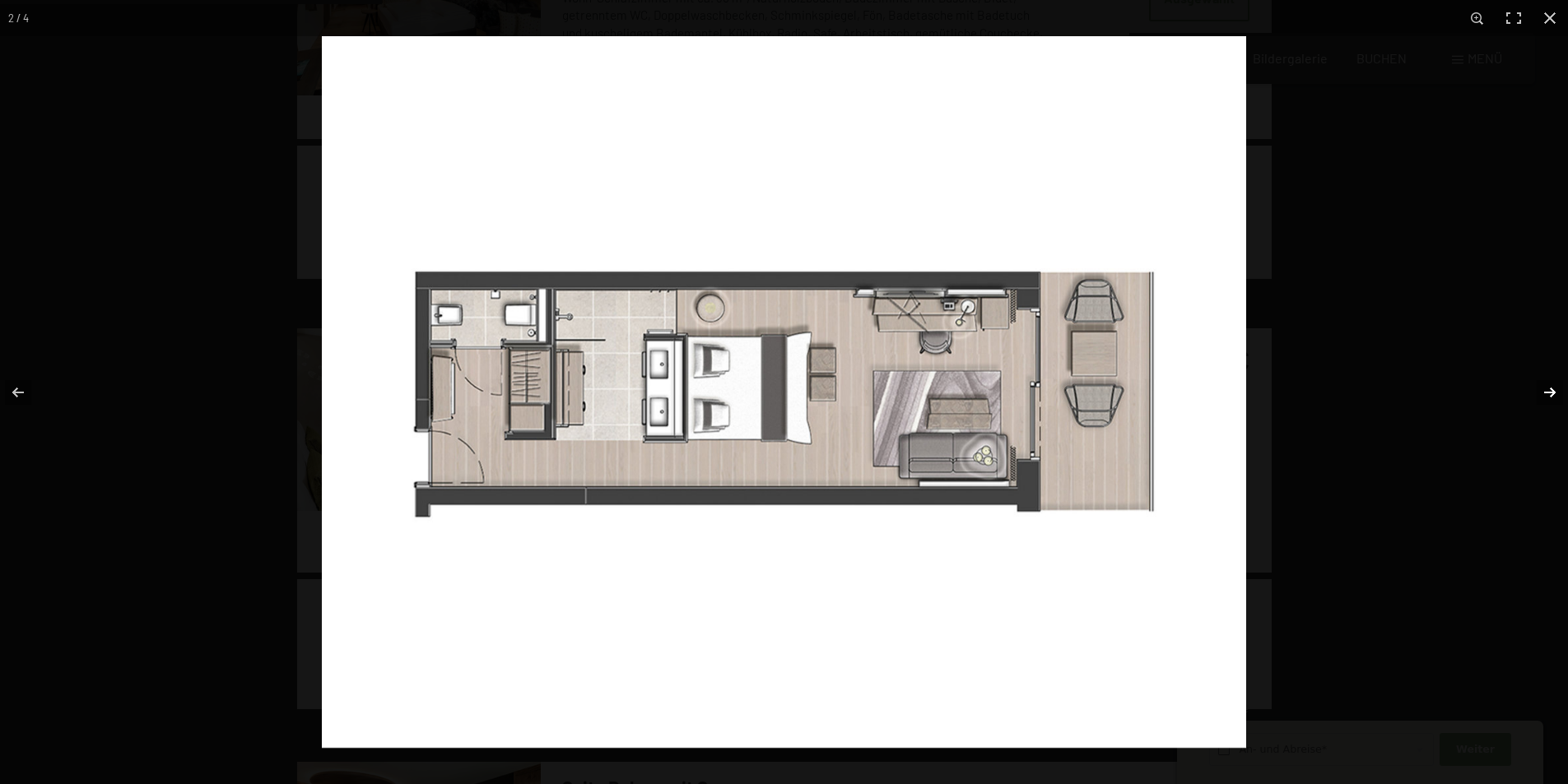
click at [1548, 390] on button "button" at bounding box center [1539, 392] width 58 height 83
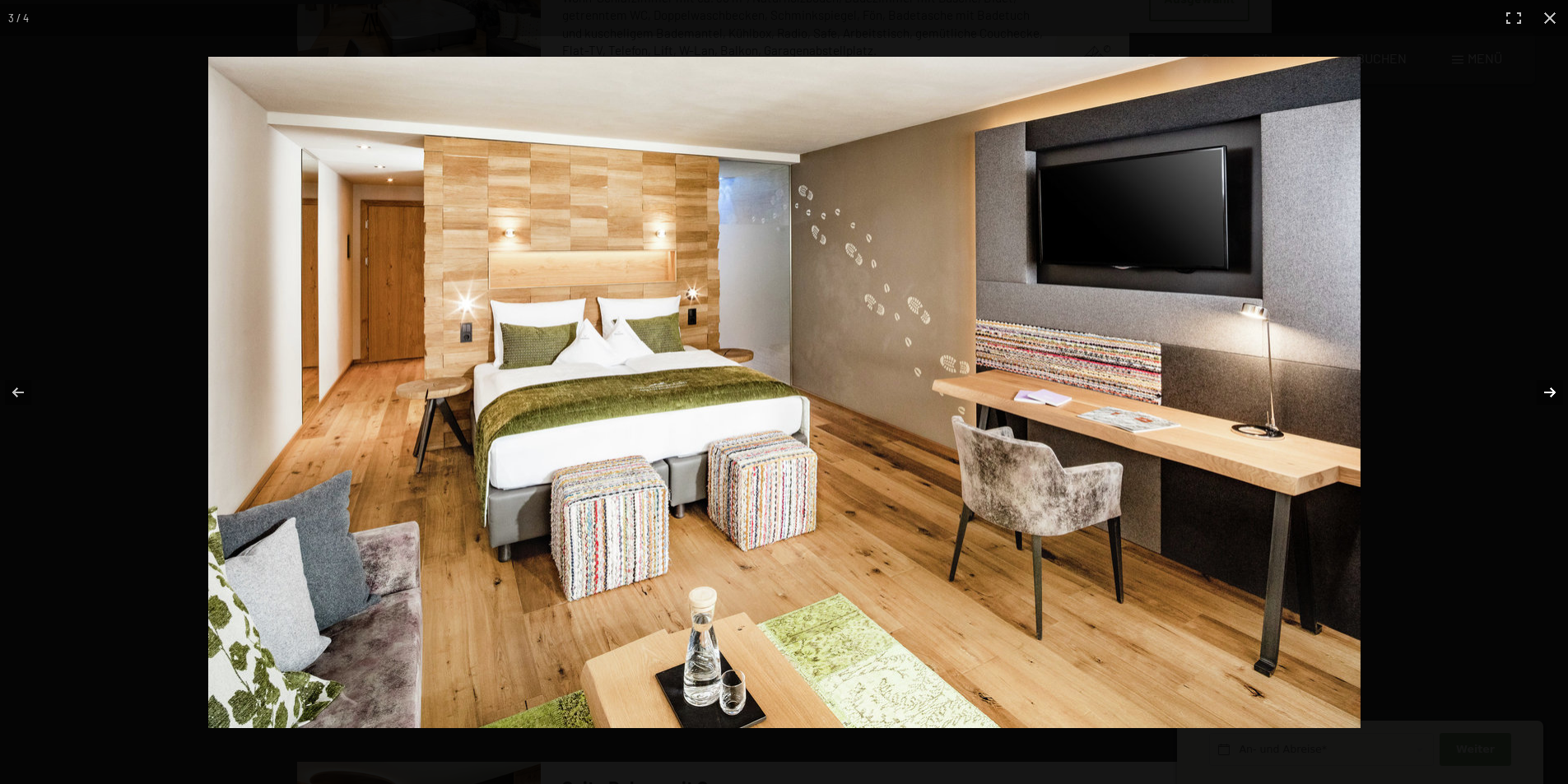
click at [1548, 390] on button "button" at bounding box center [1539, 392] width 58 height 83
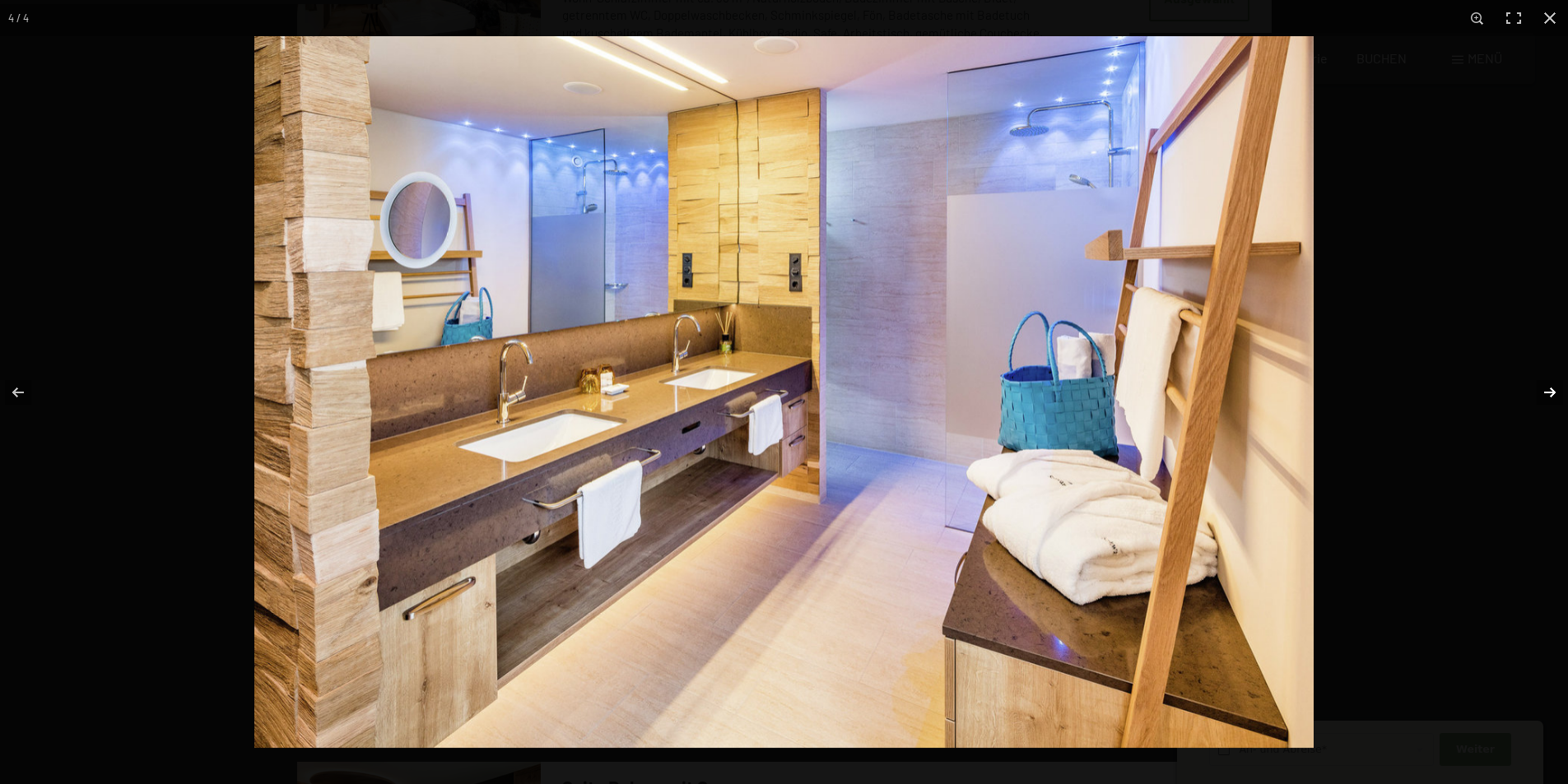
click at [1548, 390] on button "button" at bounding box center [1539, 392] width 58 height 83
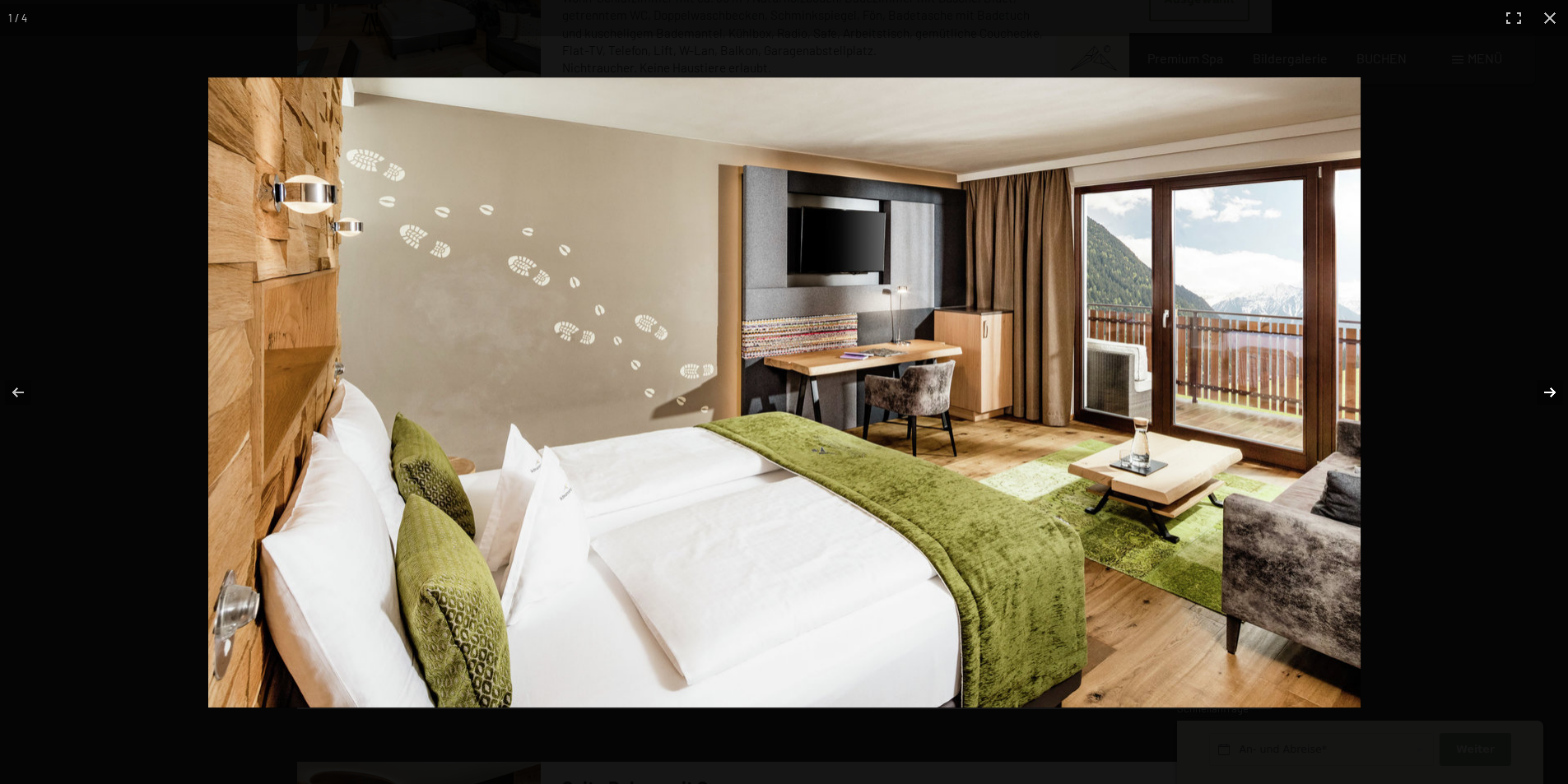
click at [1548, 390] on button "button" at bounding box center [1539, 392] width 58 height 83
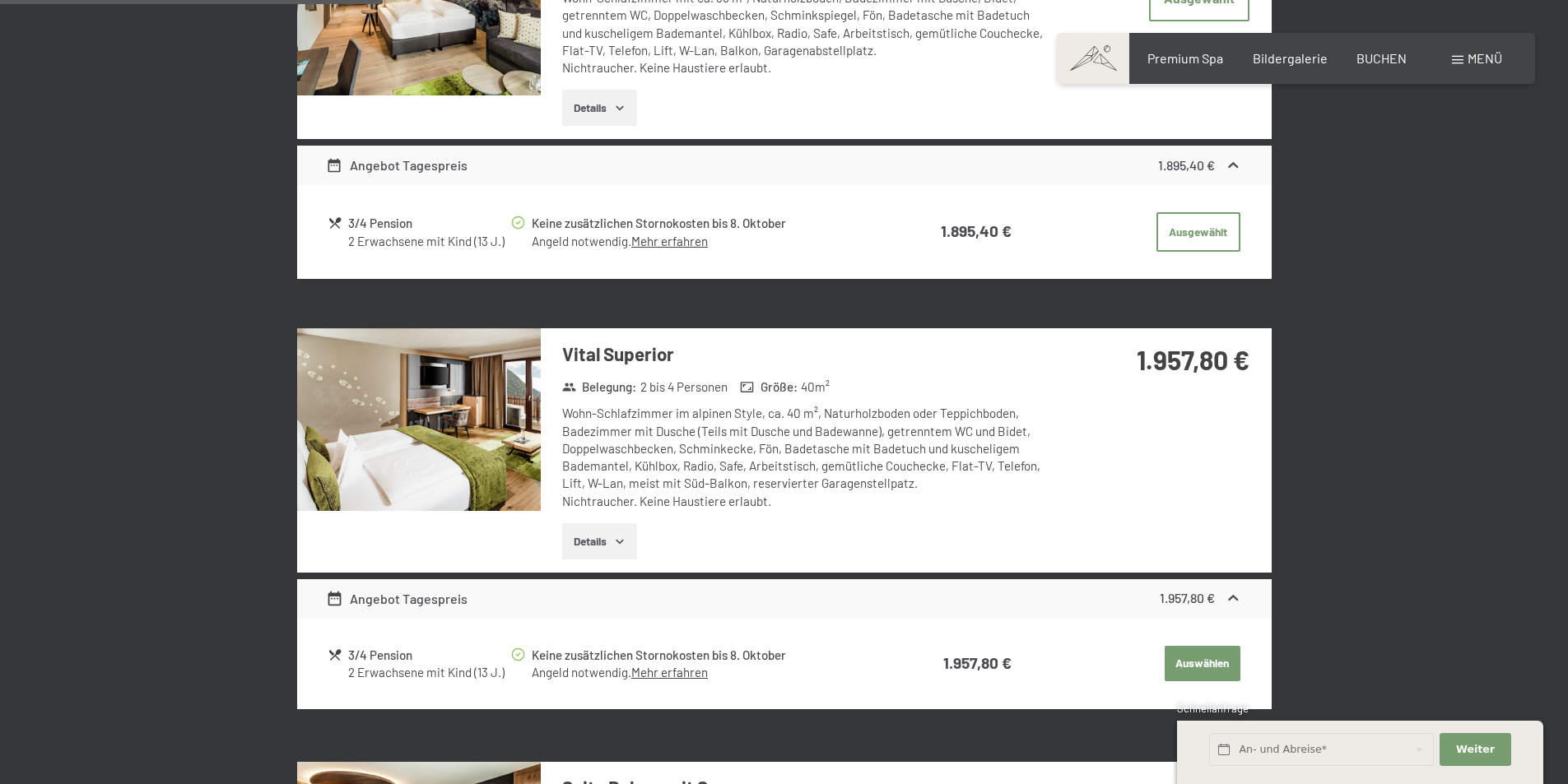
click at [0, 0] on button "button" at bounding box center [0, 0] width 0 height 0
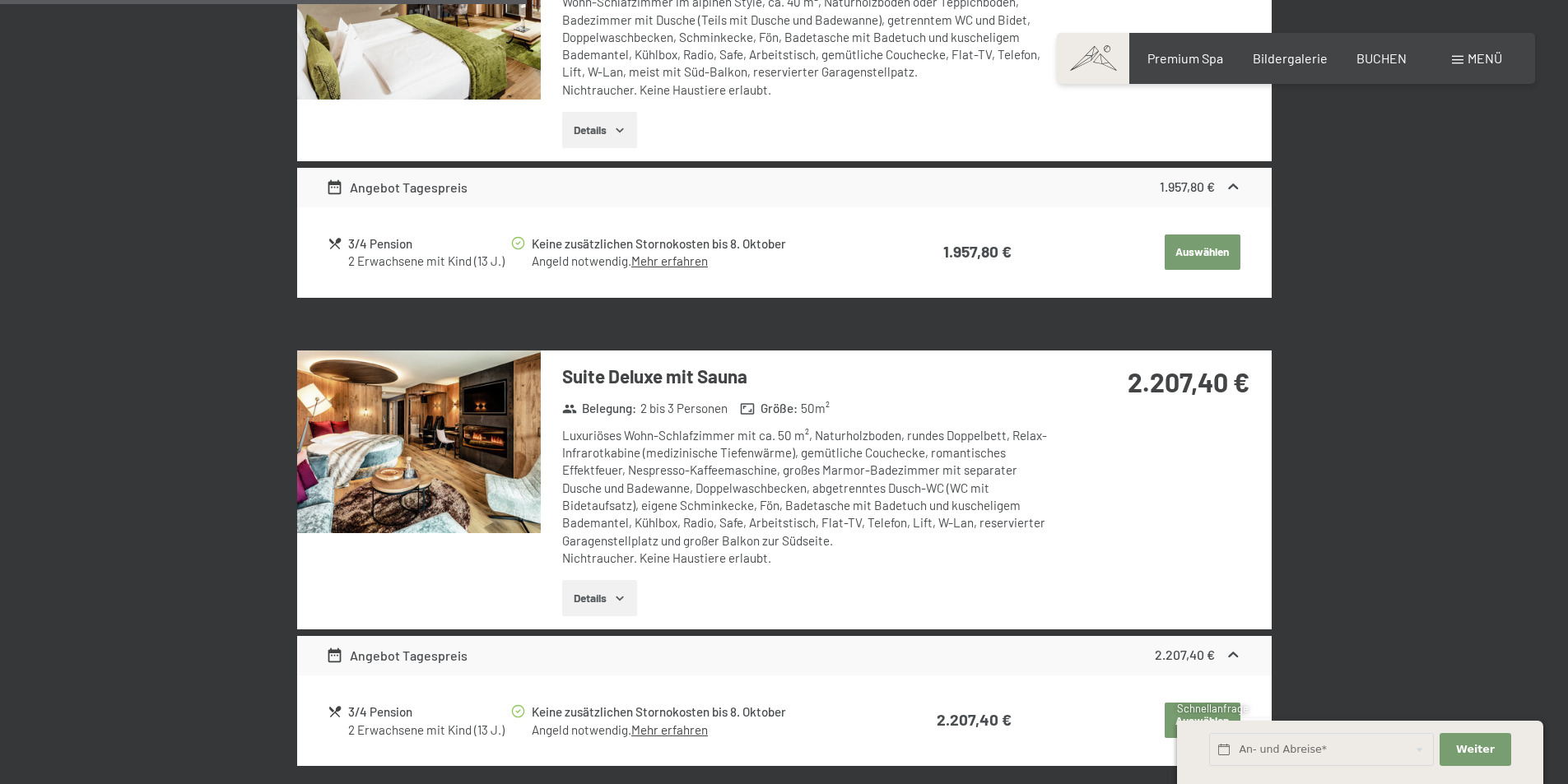
scroll to position [1792, 0]
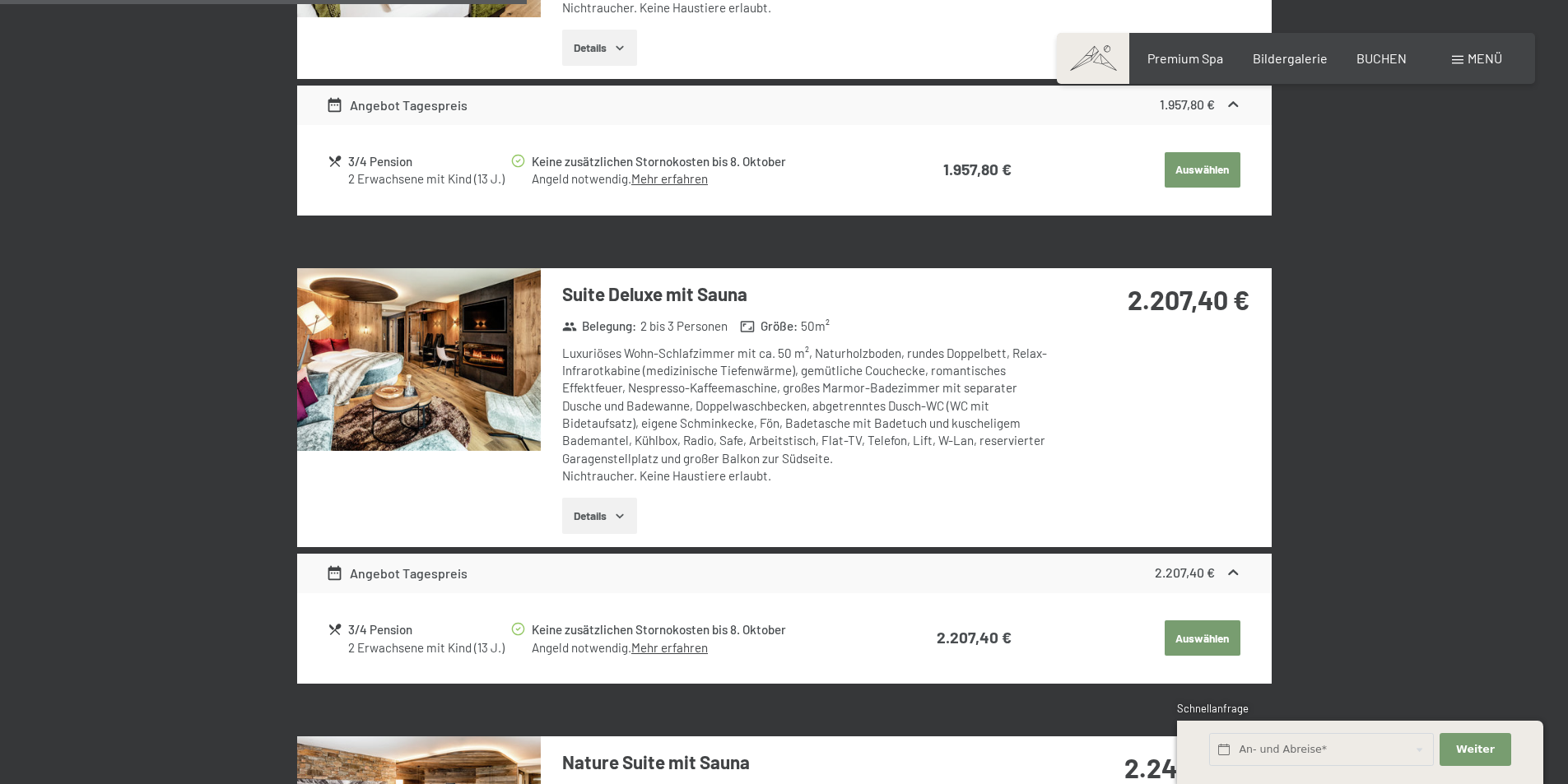
click at [441, 394] on img at bounding box center [418, 360] width 243 height 183
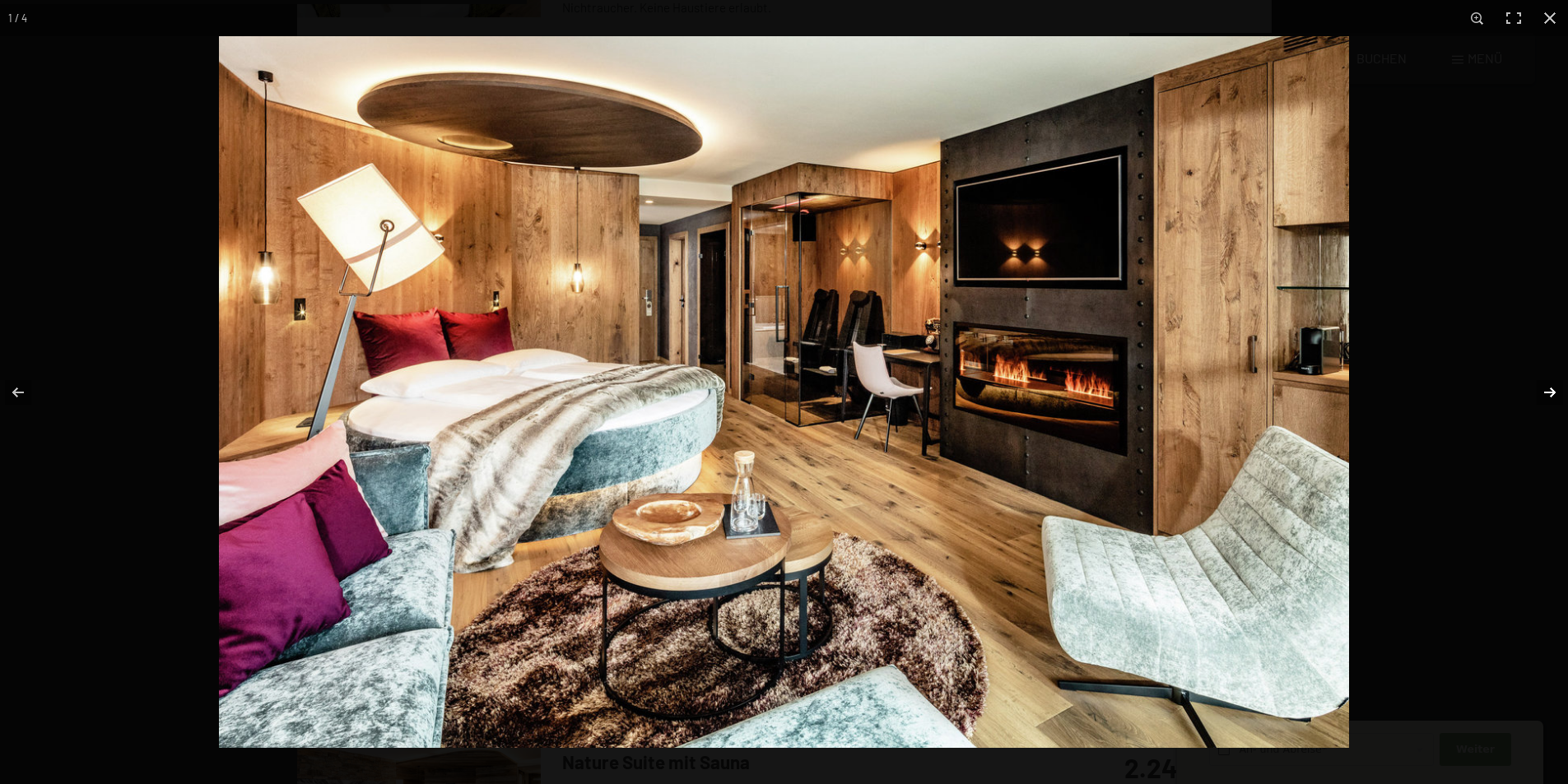
click at [1549, 382] on button "button" at bounding box center [1539, 392] width 58 height 83
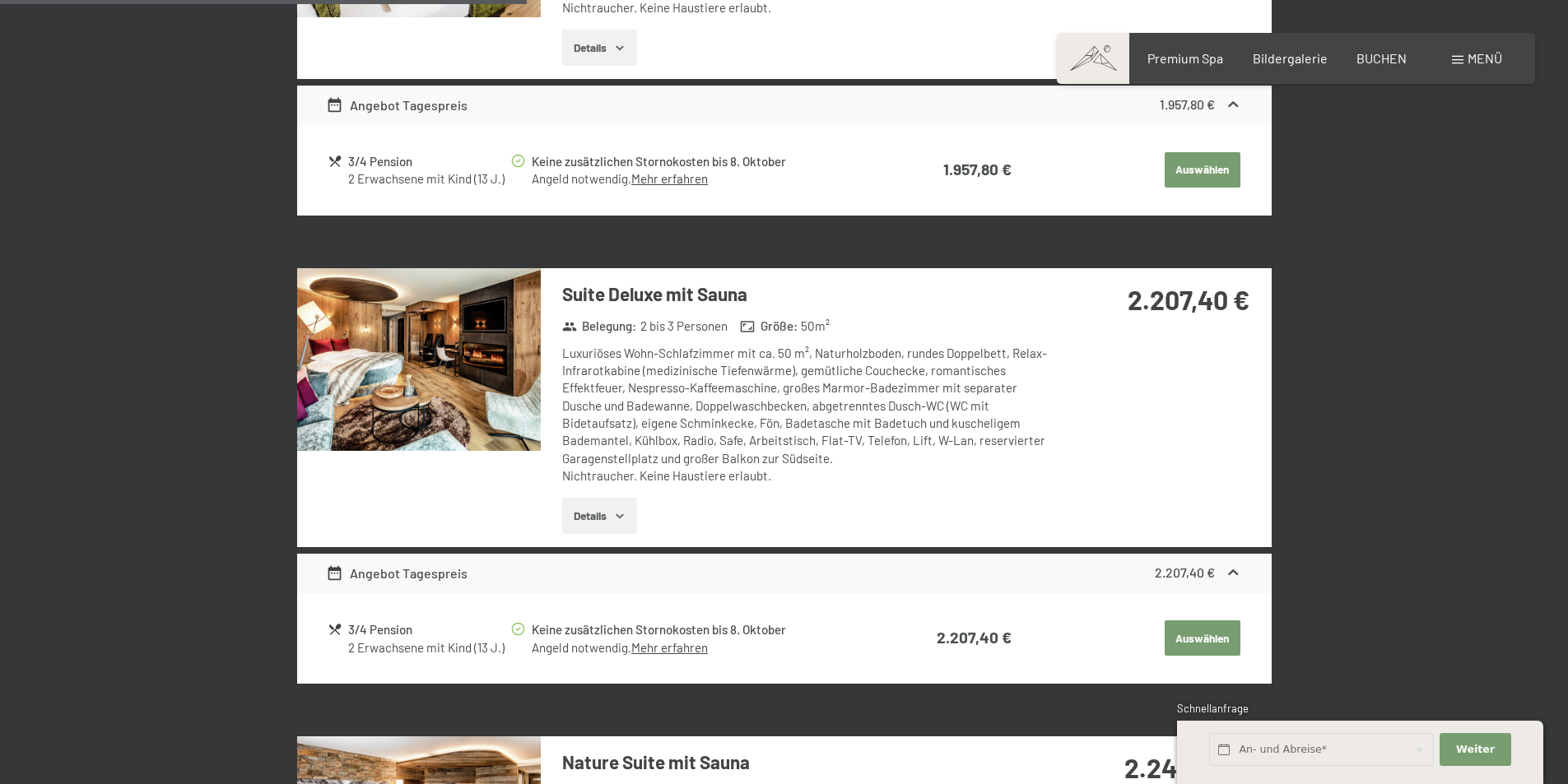
click at [0, 0] on button "button" at bounding box center [0, 0] width 0 height 0
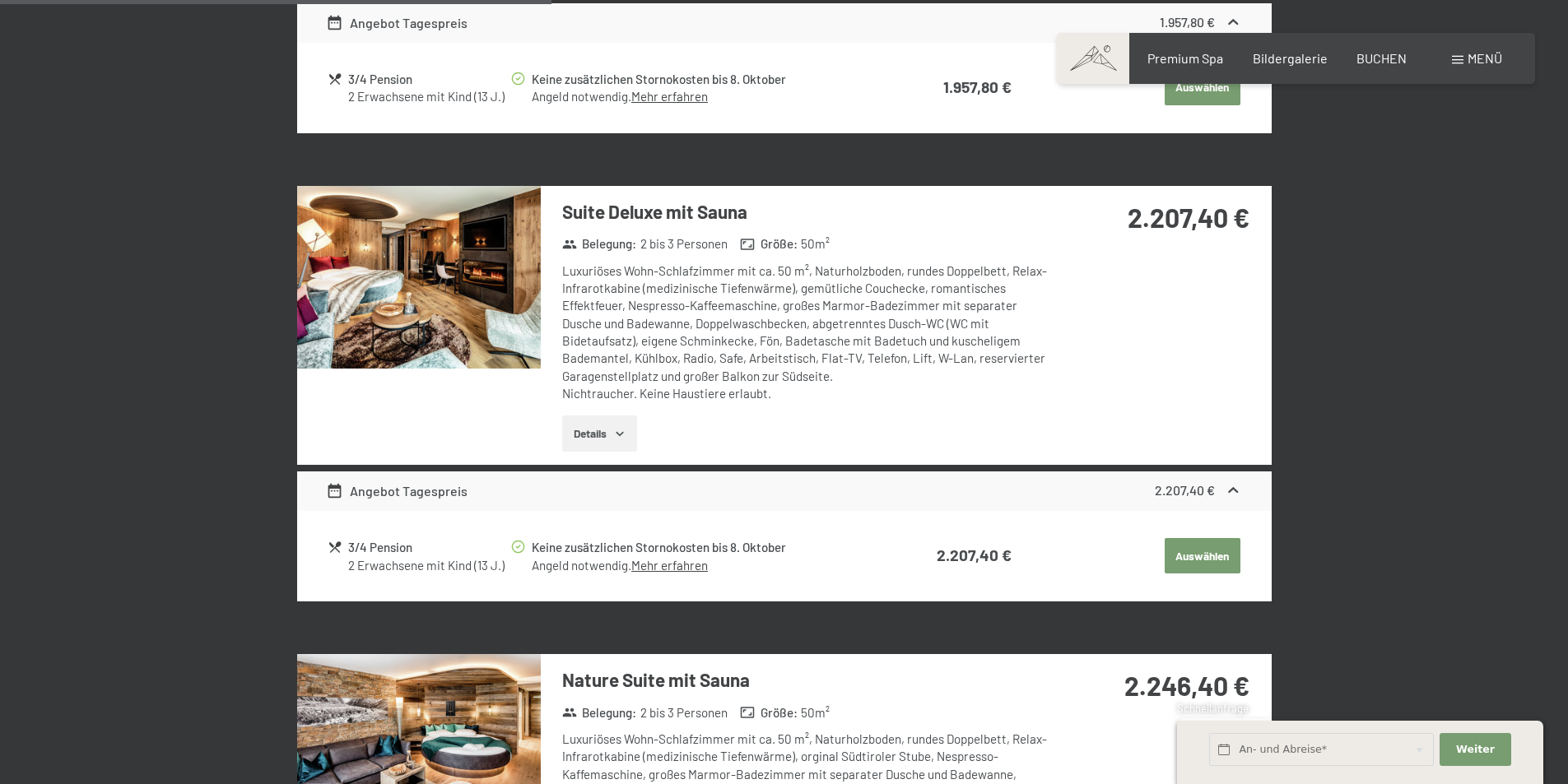
scroll to position [2121, 0]
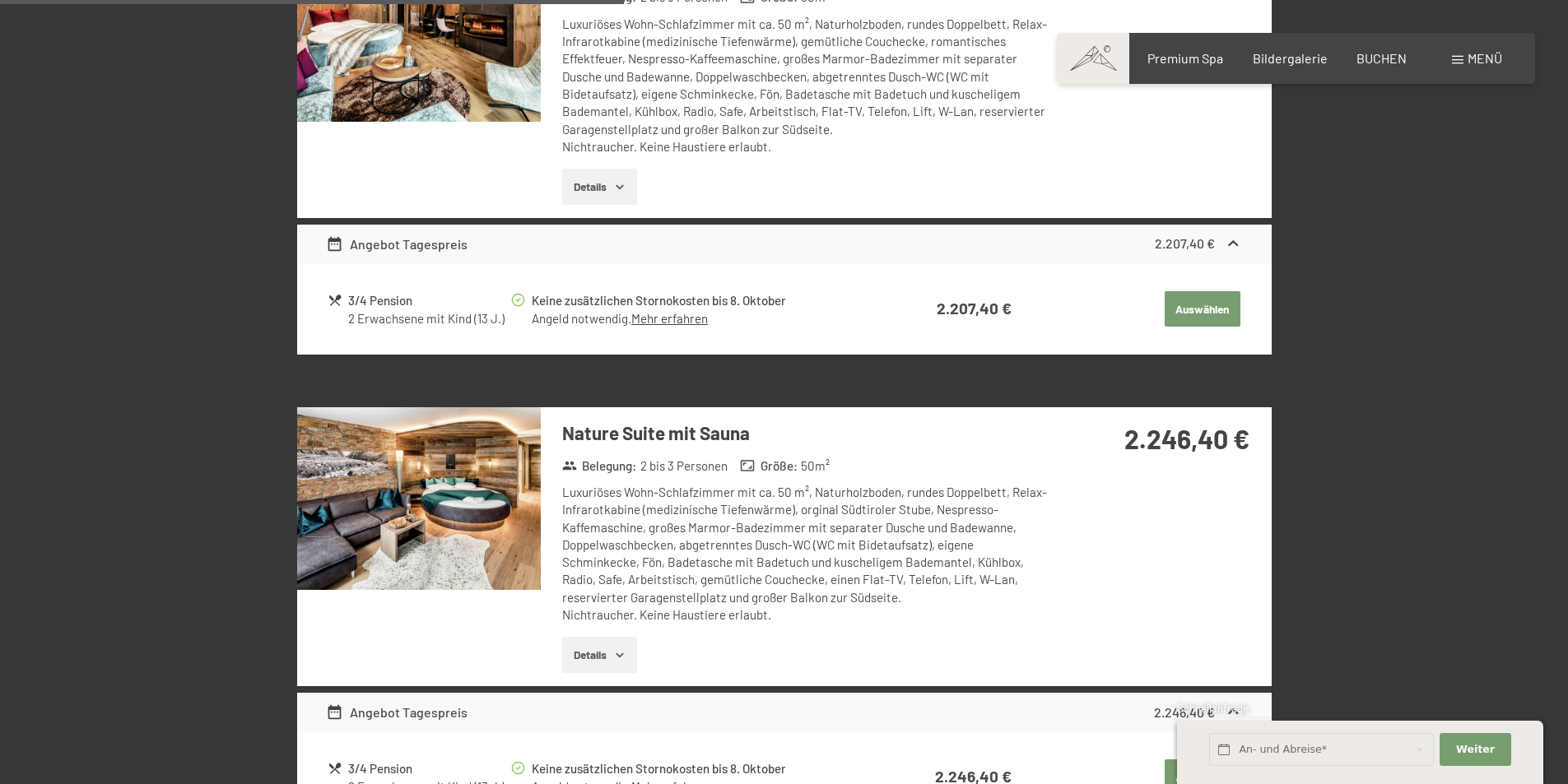
click at [439, 500] on img at bounding box center [418, 499] width 243 height 183
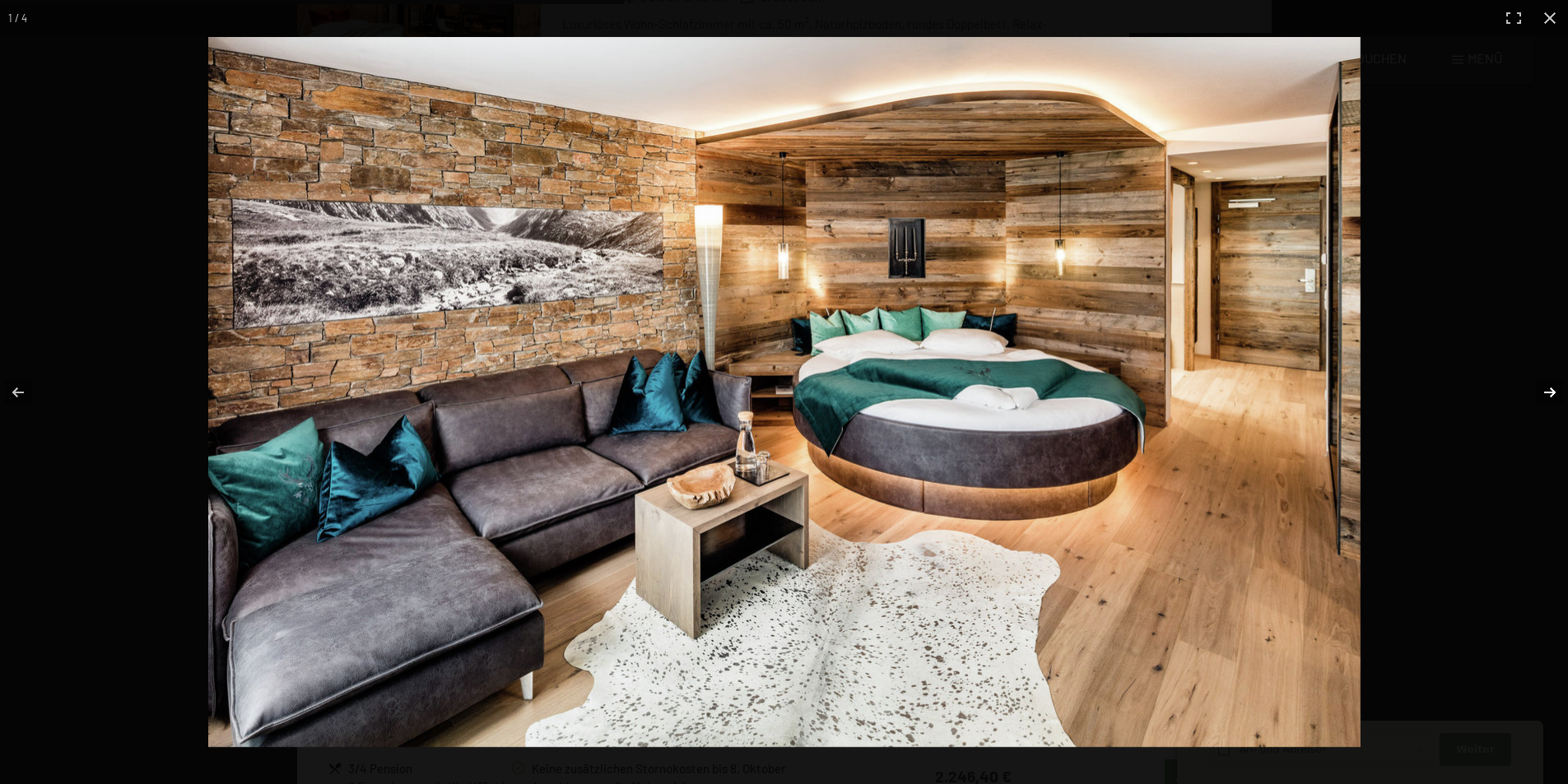
click at [1549, 390] on button "button" at bounding box center [1539, 392] width 58 height 83
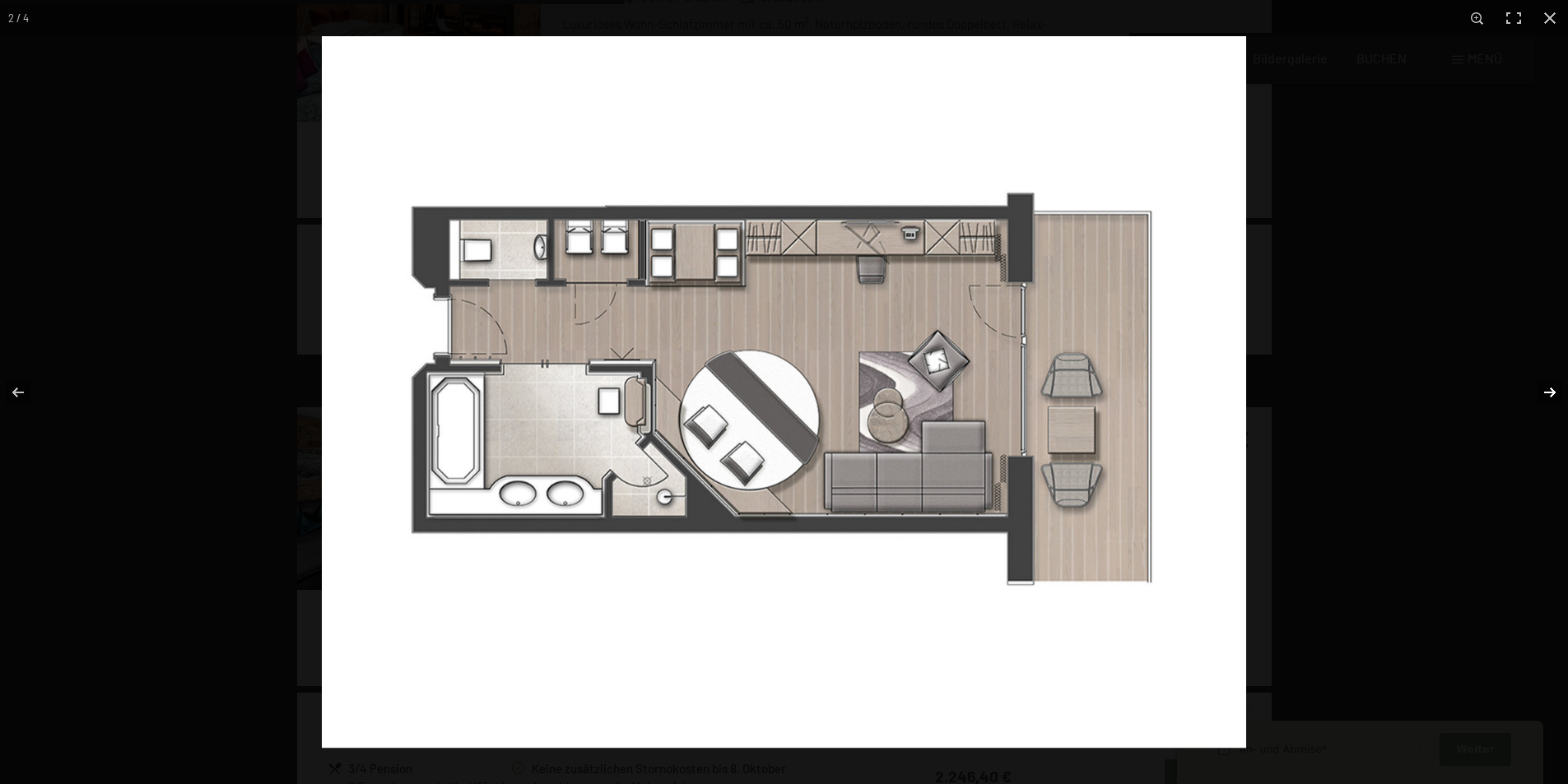
click at [1549, 390] on button "button" at bounding box center [1539, 392] width 58 height 83
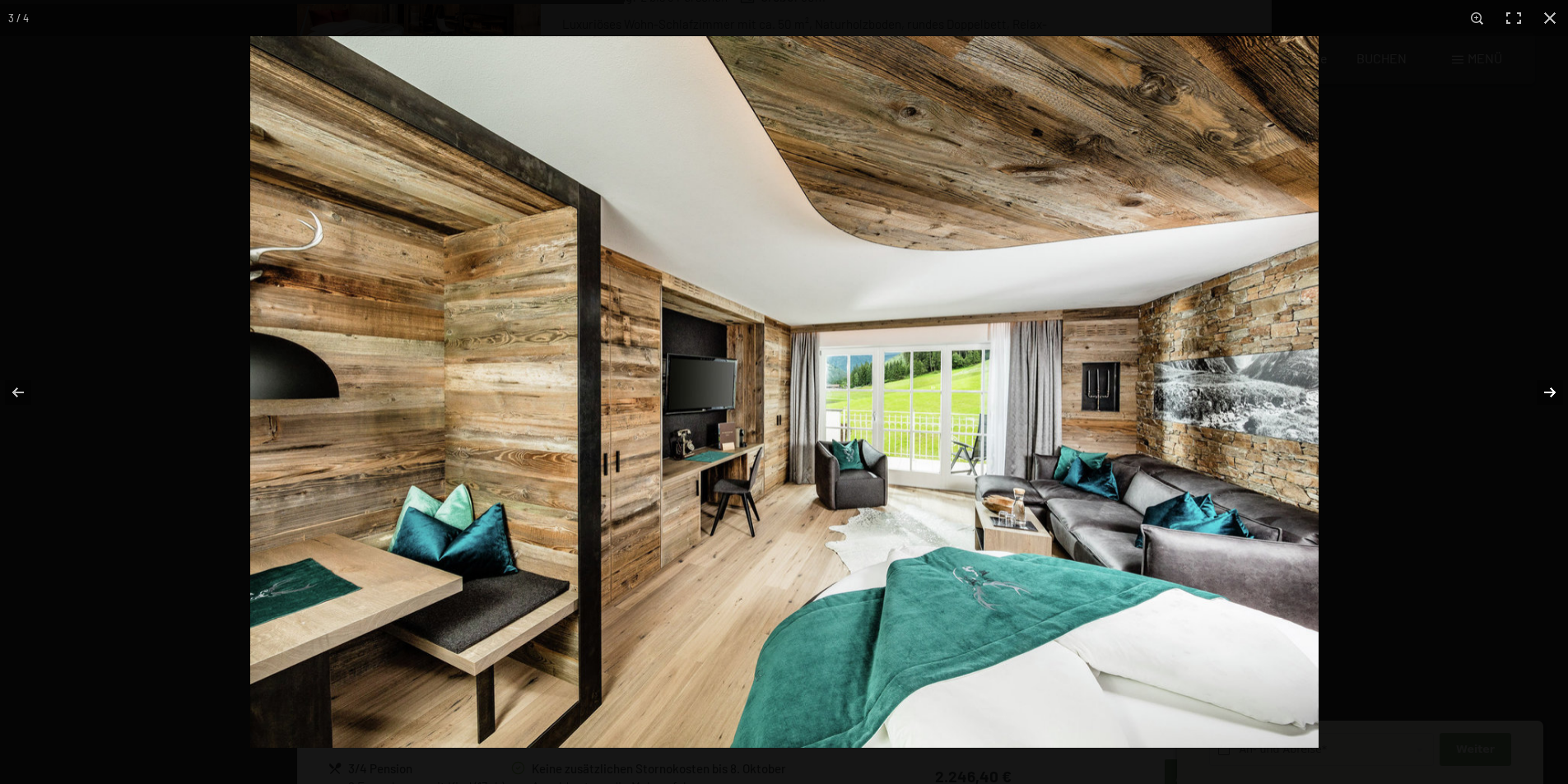
click at [1549, 390] on button "button" at bounding box center [1539, 392] width 58 height 83
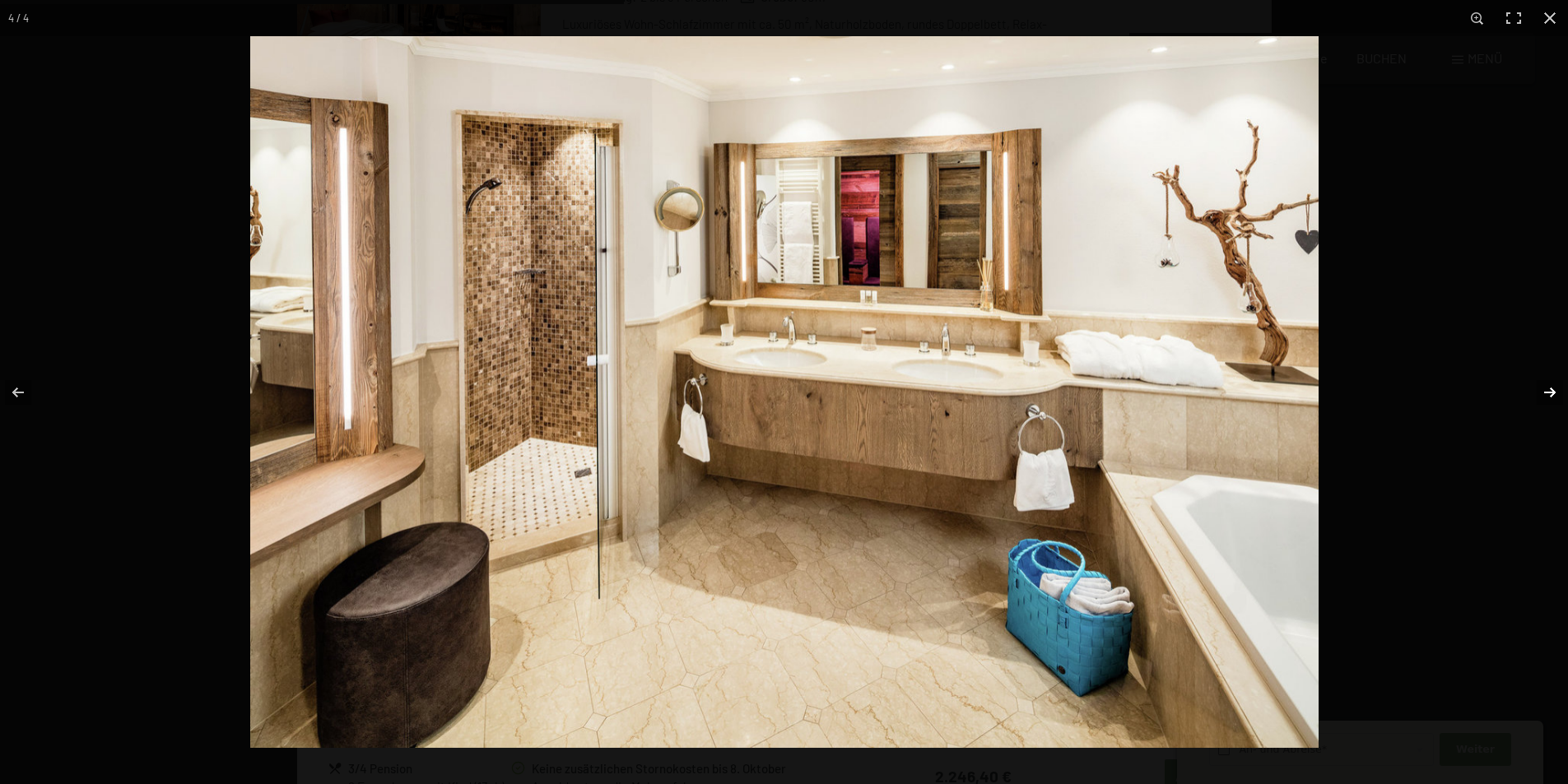
click at [1549, 390] on button "button" at bounding box center [1539, 392] width 58 height 83
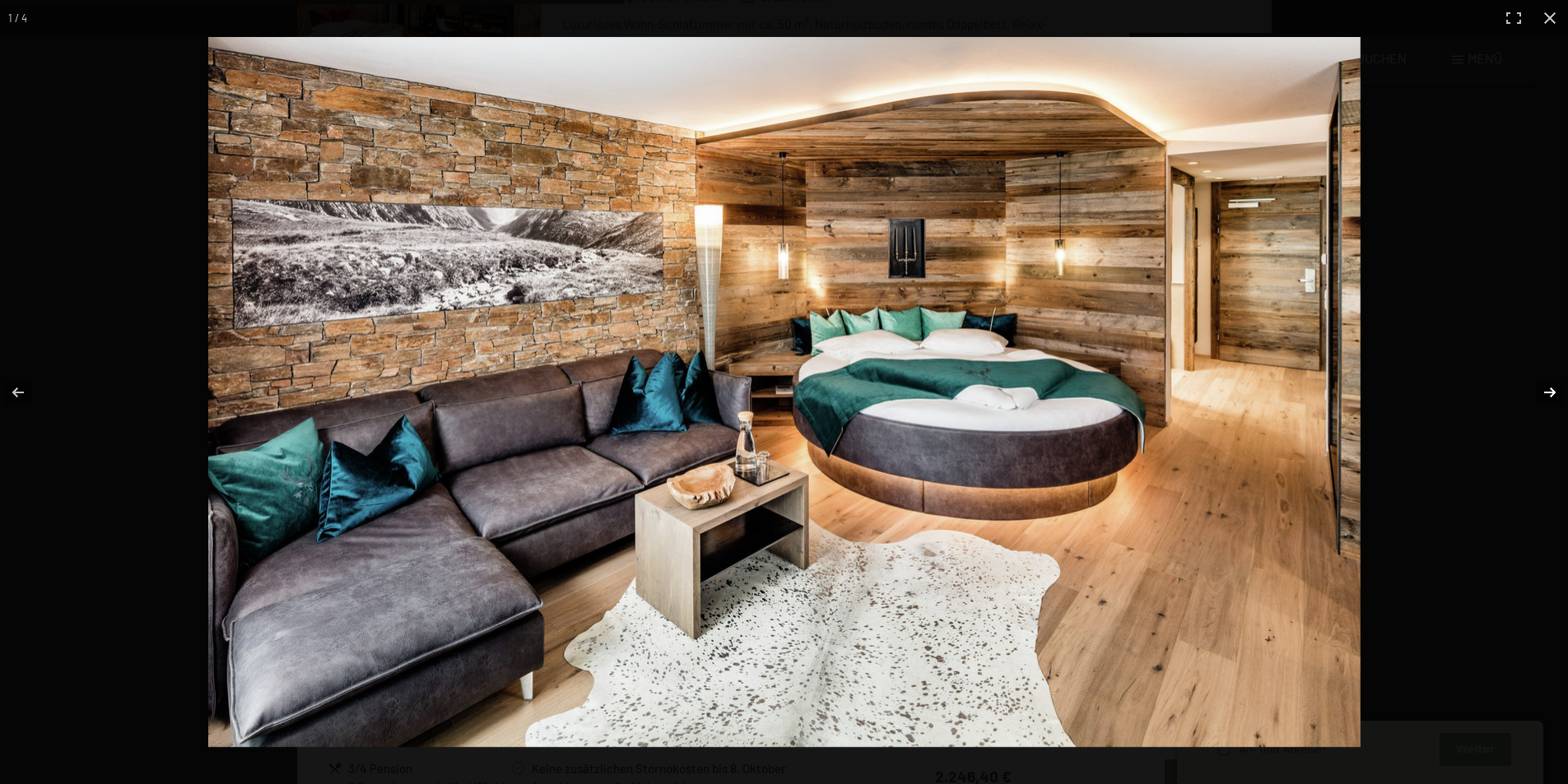
click at [1549, 390] on button "button" at bounding box center [1539, 392] width 58 height 83
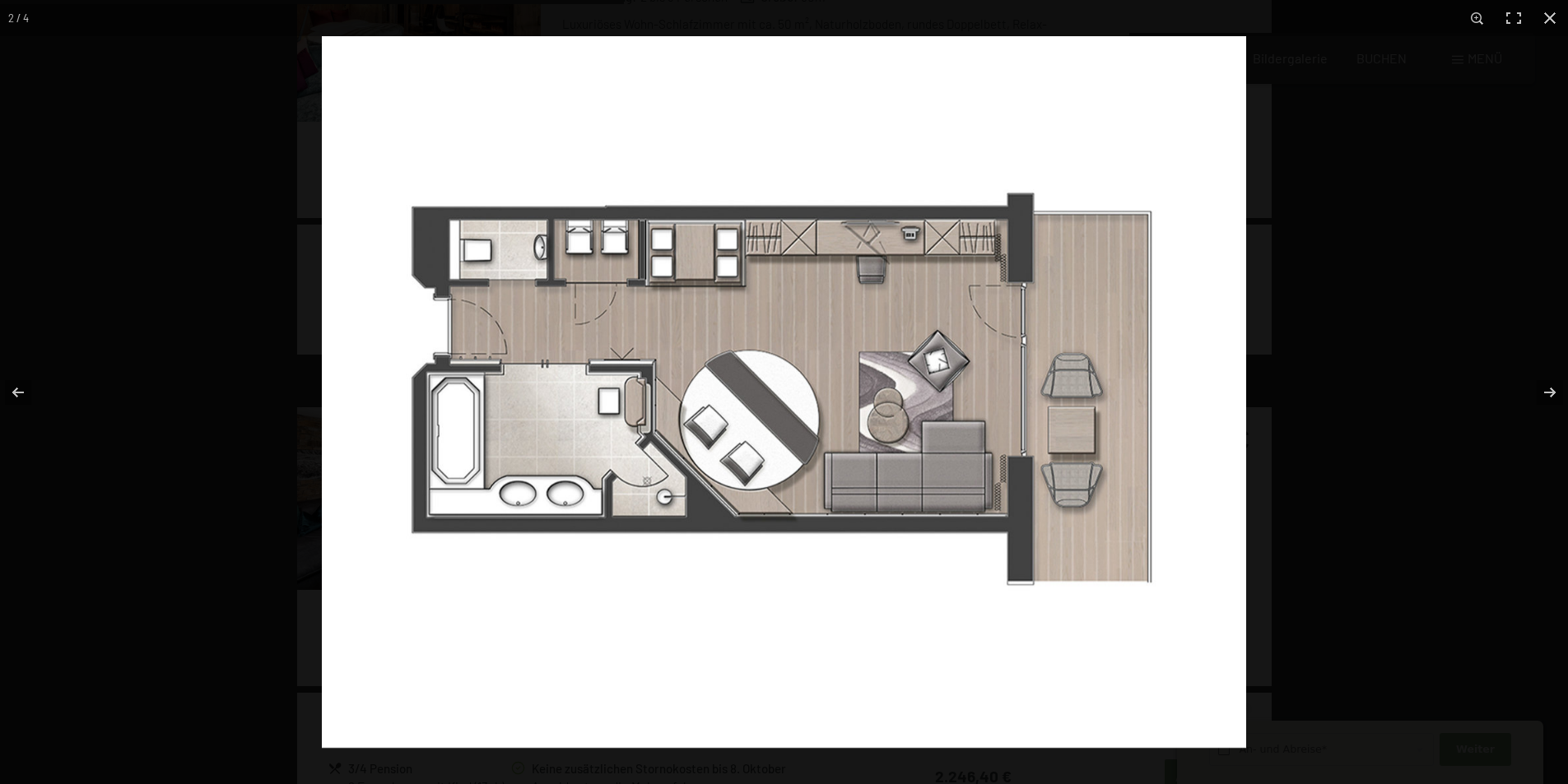
click at [713, 267] on img at bounding box center [784, 392] width 924 height 712
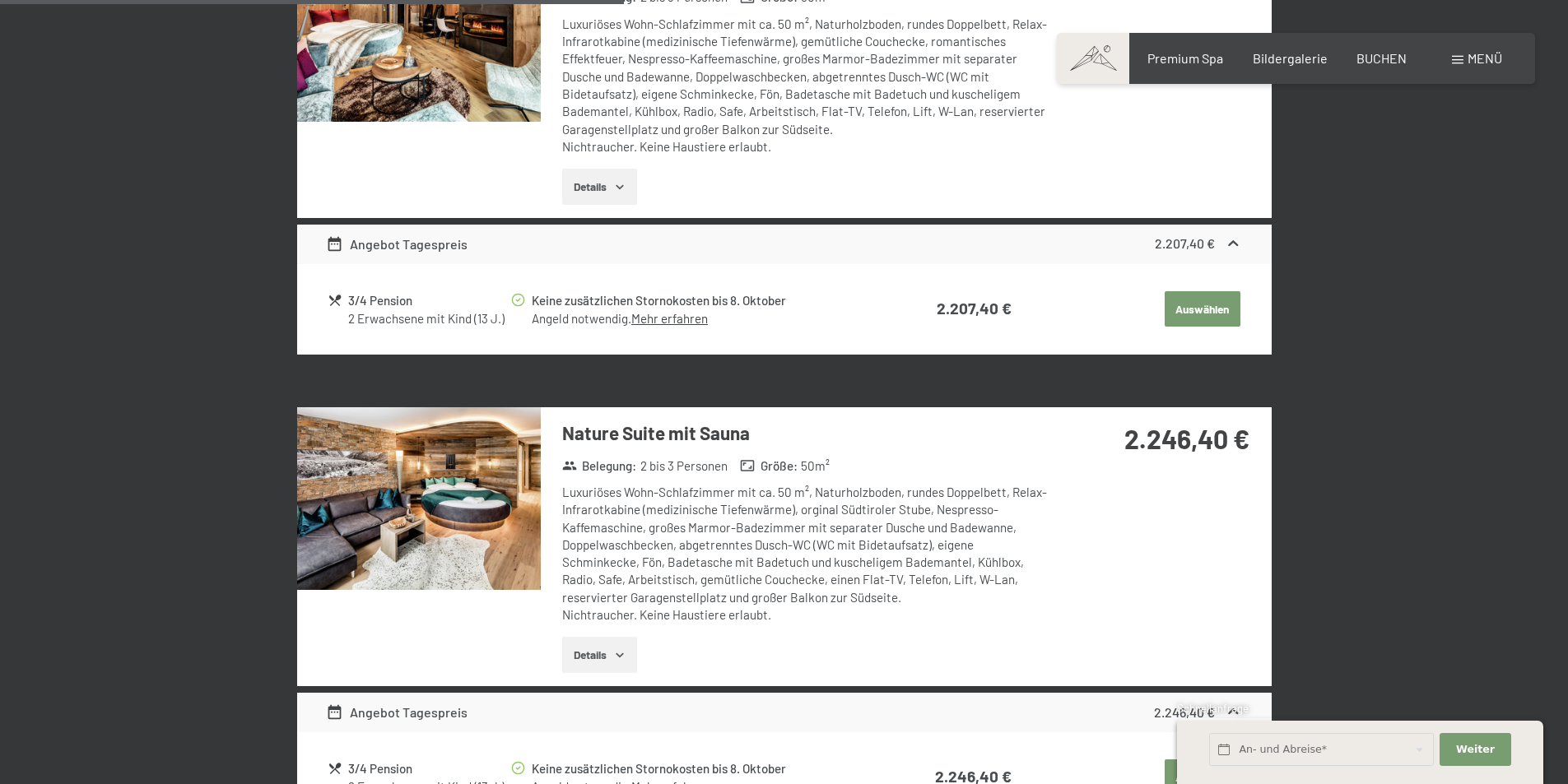
click at [0, 0] on button "button" at bounding box center [0, 0] width 0 height 0
